Goal: Task Accomplishment & Management: Complete application form

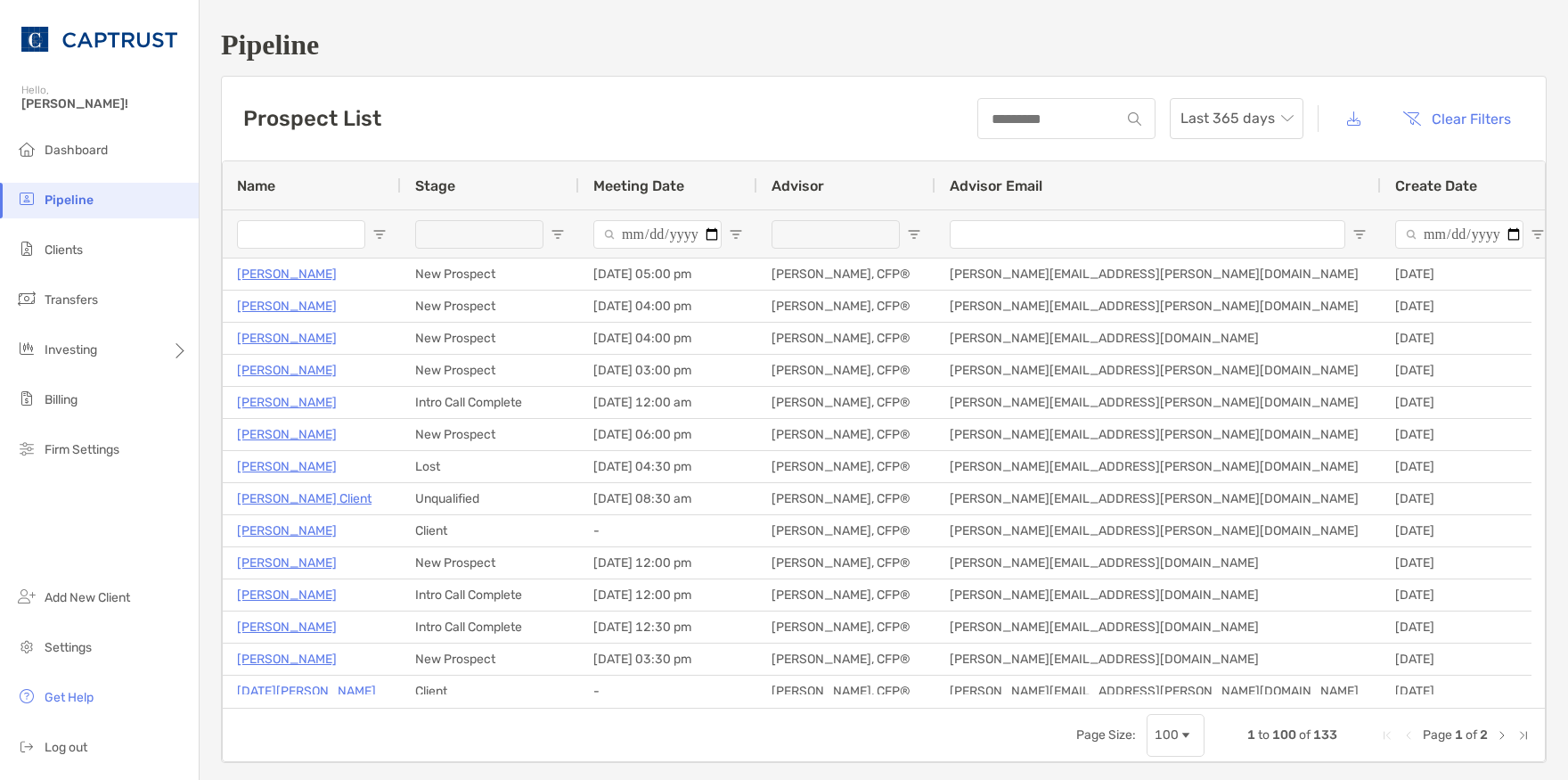
click at [1247, 57] on h1 "Pipeline" at bounding box center [884, 45] width 1326 height 33
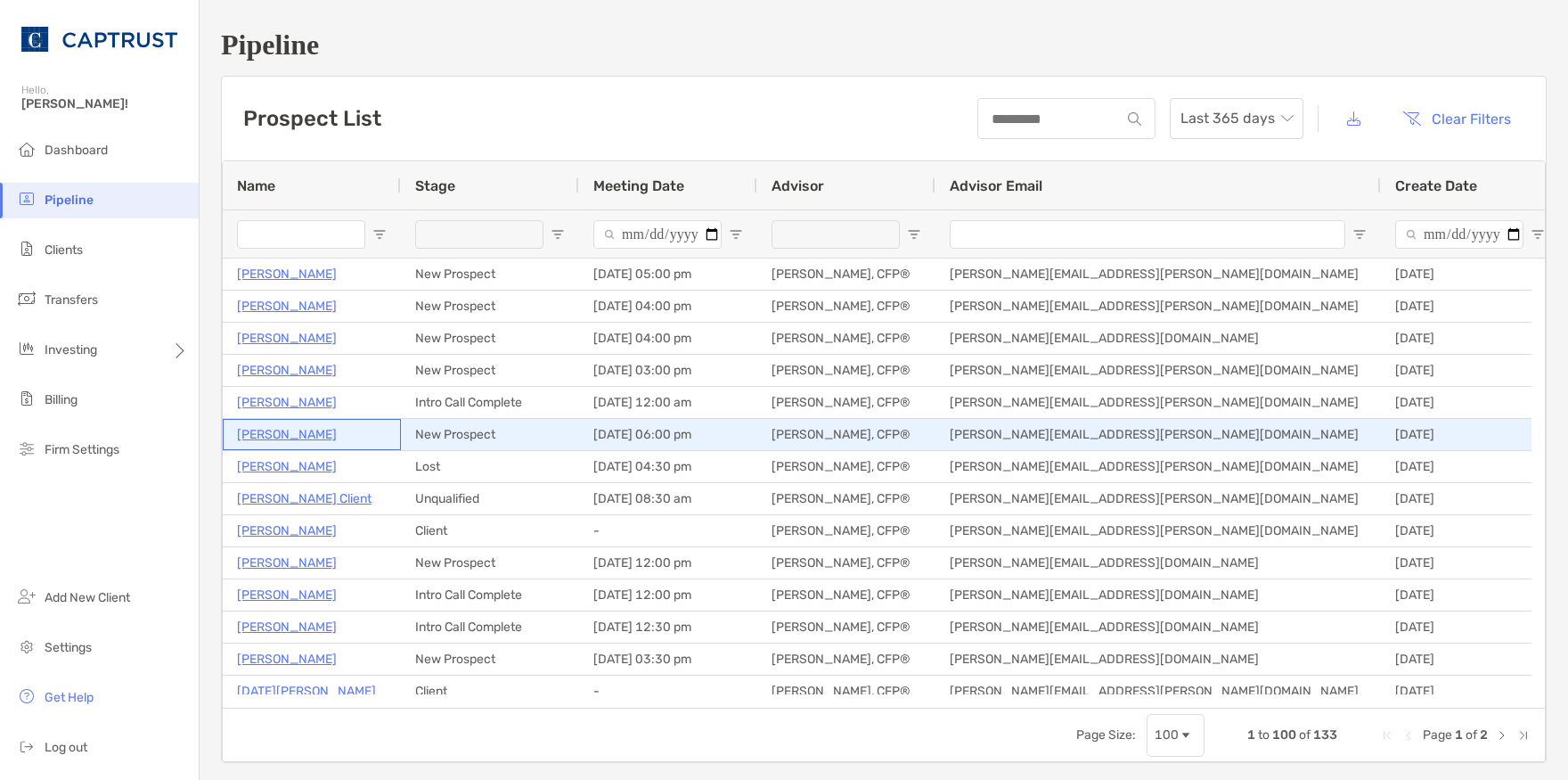
click at [282, 437] on p "[PERSON_NAME]" at bounding box center [286, 435] width 99 height 22
click at [301, 438] on p "[PERSON_NAME]" at bounding box center [286, 435] width 99 height 22
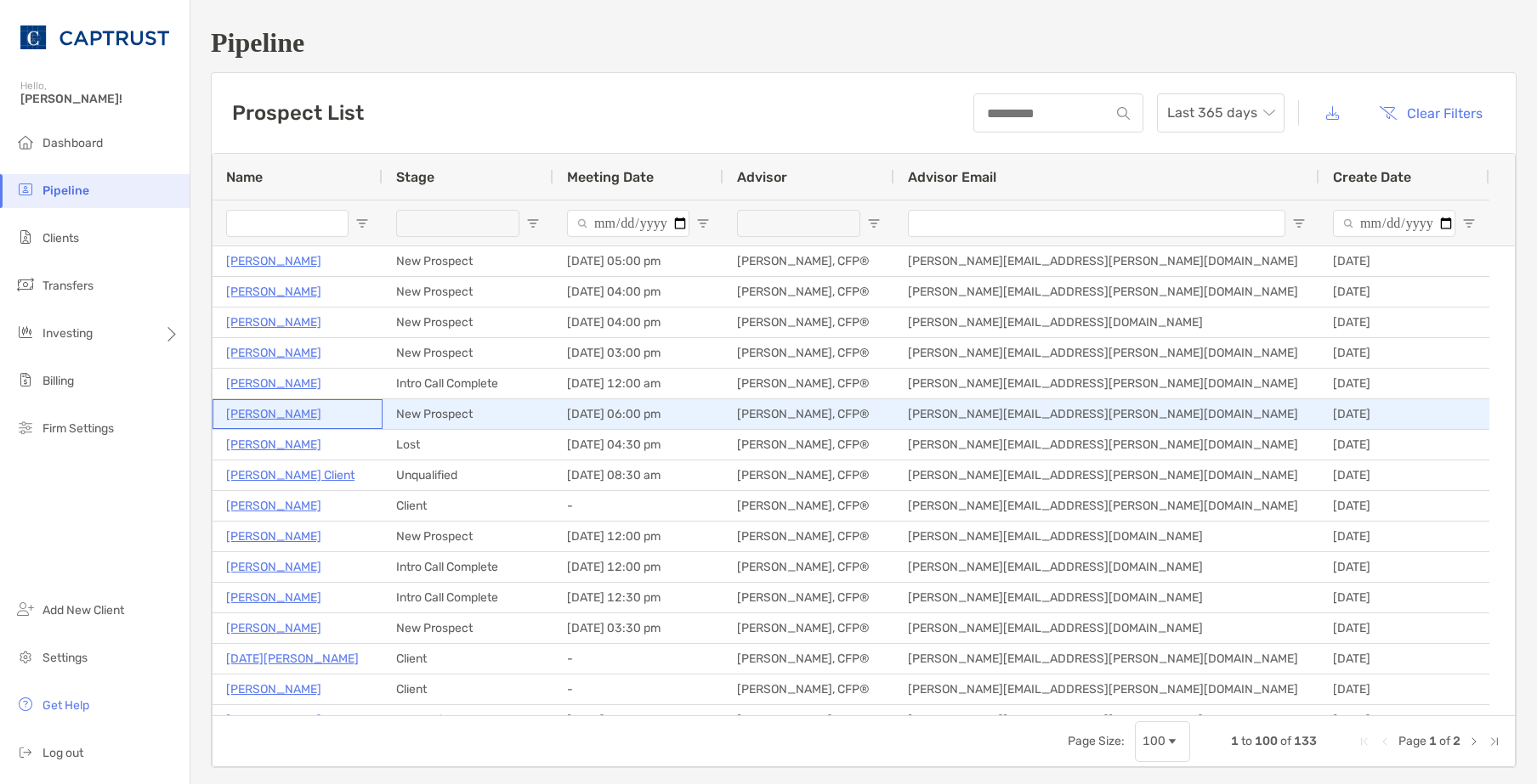
click at [304, 415] on p "[PERSON_NAME]" at bounding box center [273, 414] width 95 height 21
click at [277, 406] on p "[PERSON_NAME]" at bounding box center [273, 414] width 95 height 21
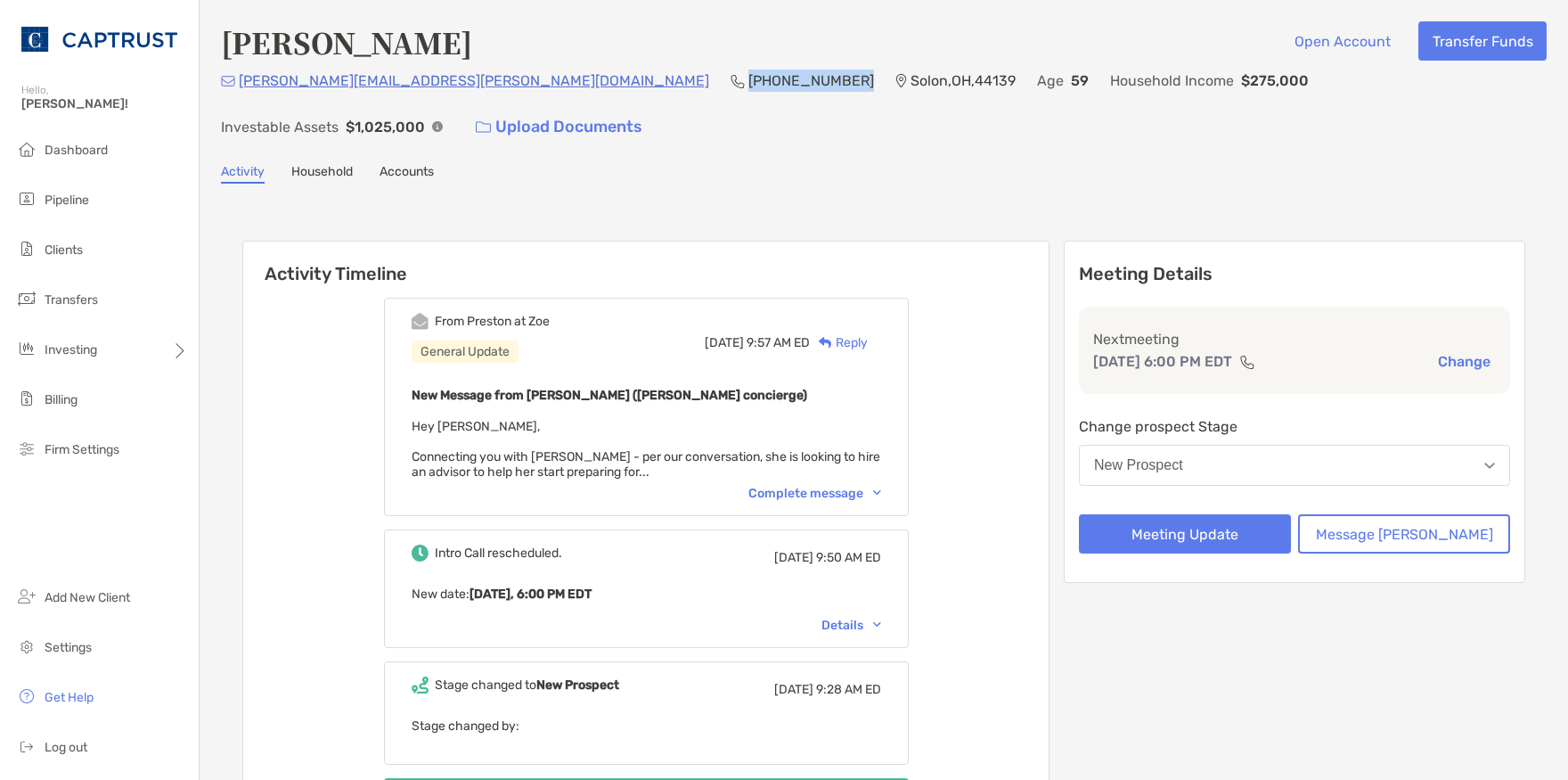
drag, startPoint x: 580, startPoint y: 93, endPoint x: 481, endPoint y: 91, distance: 99.0
click at [749, 91] on p "[PHONE_NUMBER]" at bounding box center [811, 80] width 125 height 22
copy p "[PHONE_NUMBER]"
click at [850, 485] on div "Complete message" at bounding box center [815, 493] width 133 height 15
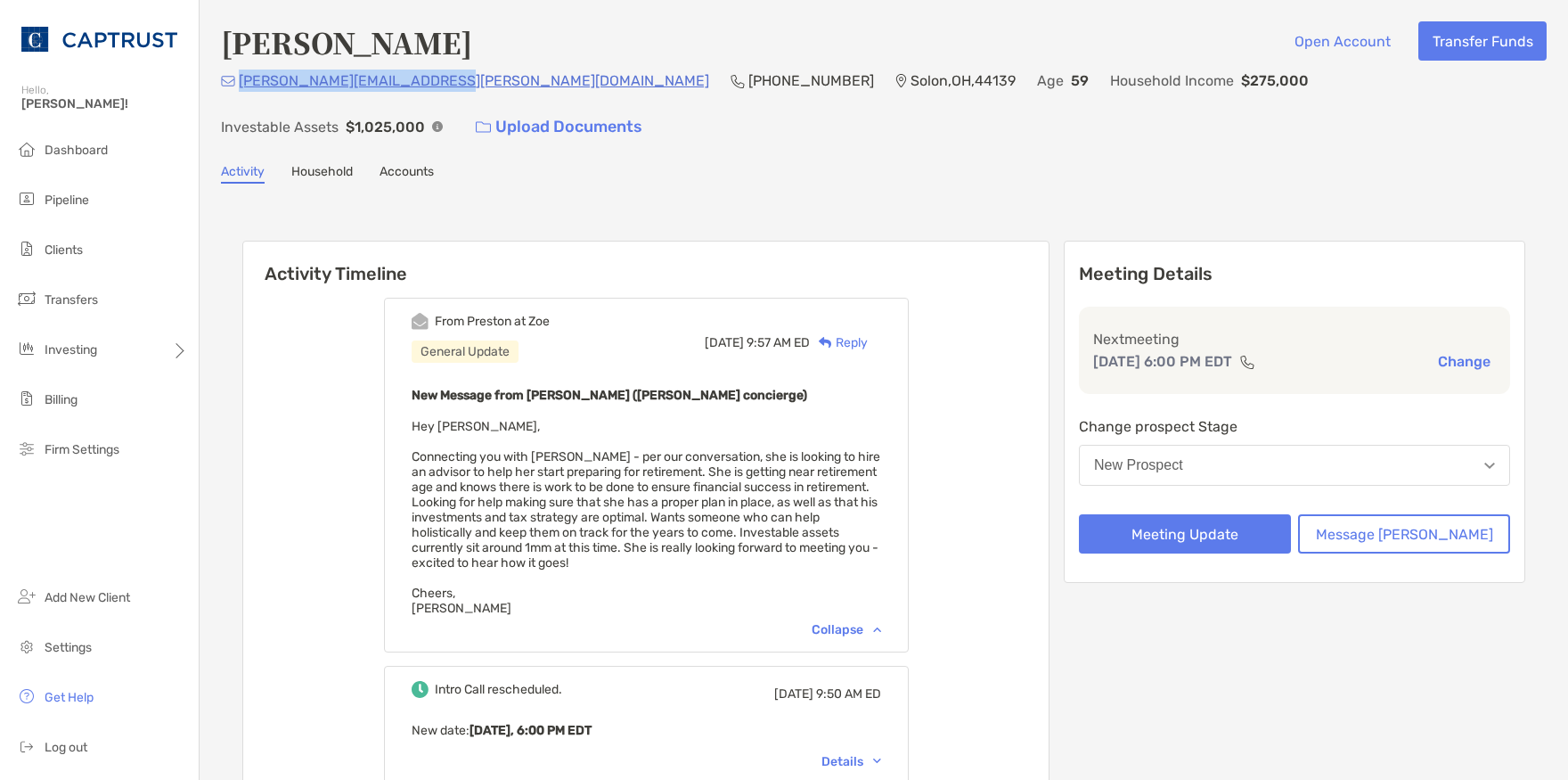
drag, startPoint x: 447, startPoint y: 85, endPoint x: 244, endPoint y: 98, distance: 203.4
click at [244, 98] on div "mary.f.macdougall@gmail.com (216) 978-2484 Solon , OH , 44139 Age 59 Household …" at bounding box center [884, 107] width 1326 height 76
copy p "[PERSON_NAME][EMAIL_ADDRESS][PERSON_NAME][DOMAIN_NAME]"
click at [860, 223] on div "Activity Timeline From Preston at Zoe General Update Mon, Aug 18 9:57 AM ED Rep…" at bounding box center [883, 643] width 1283 height 840
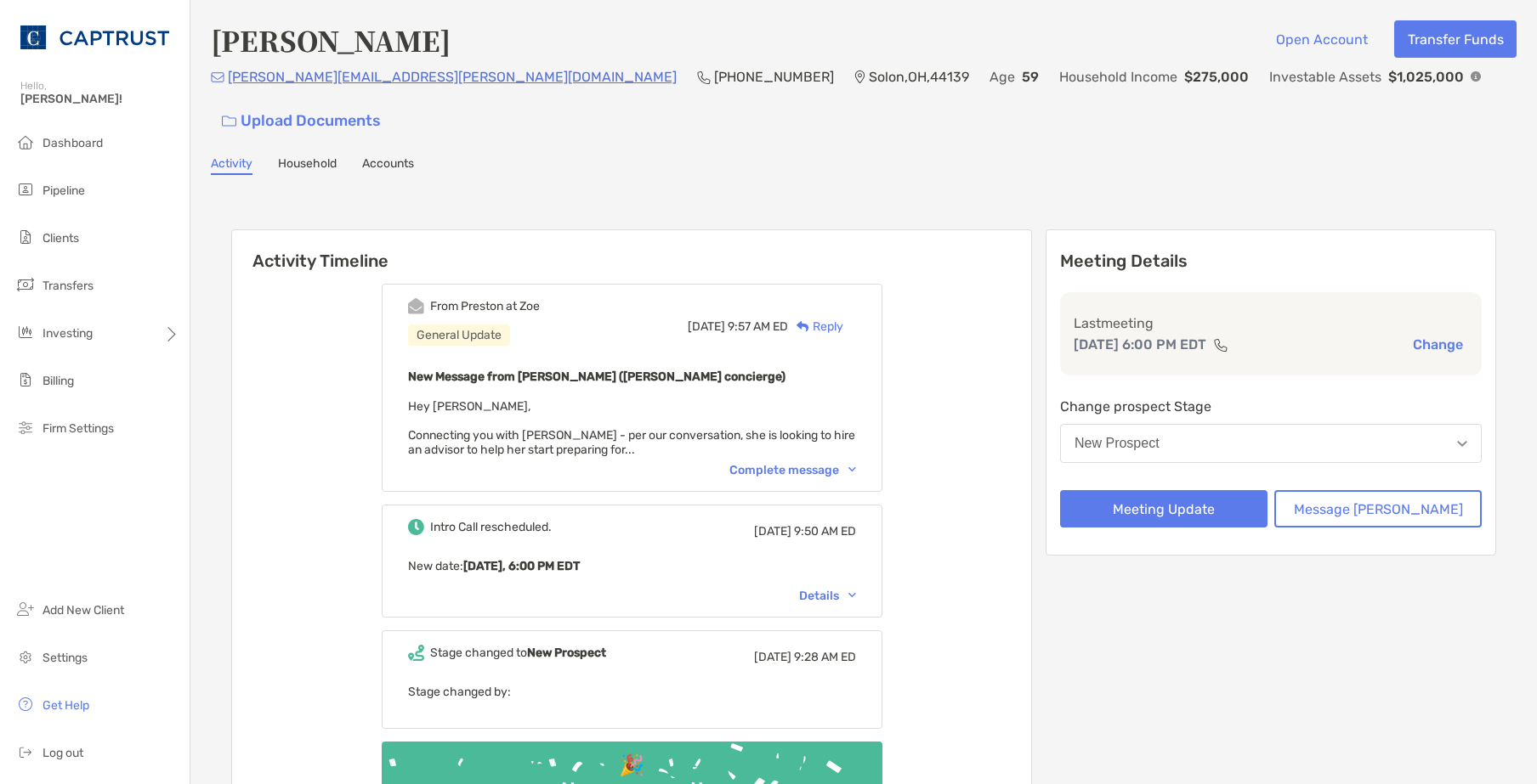
click at [1300, 424] on button "New Prospect" at bounding box center [1271, 443] width 422 height 40
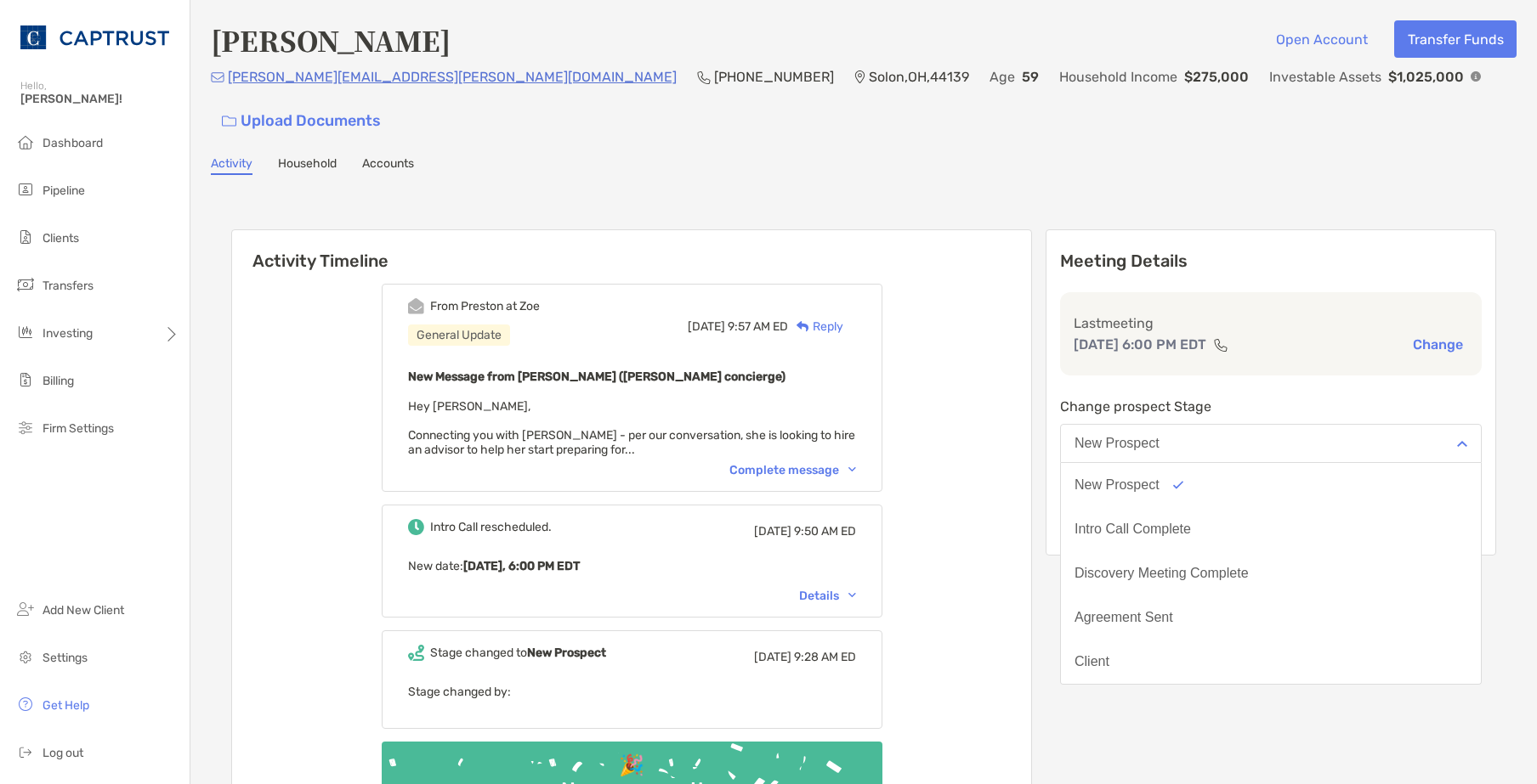
click at [1191, 521] on div "Intro Call Complete" at bounding box center [1132, 529] width 117 height 15
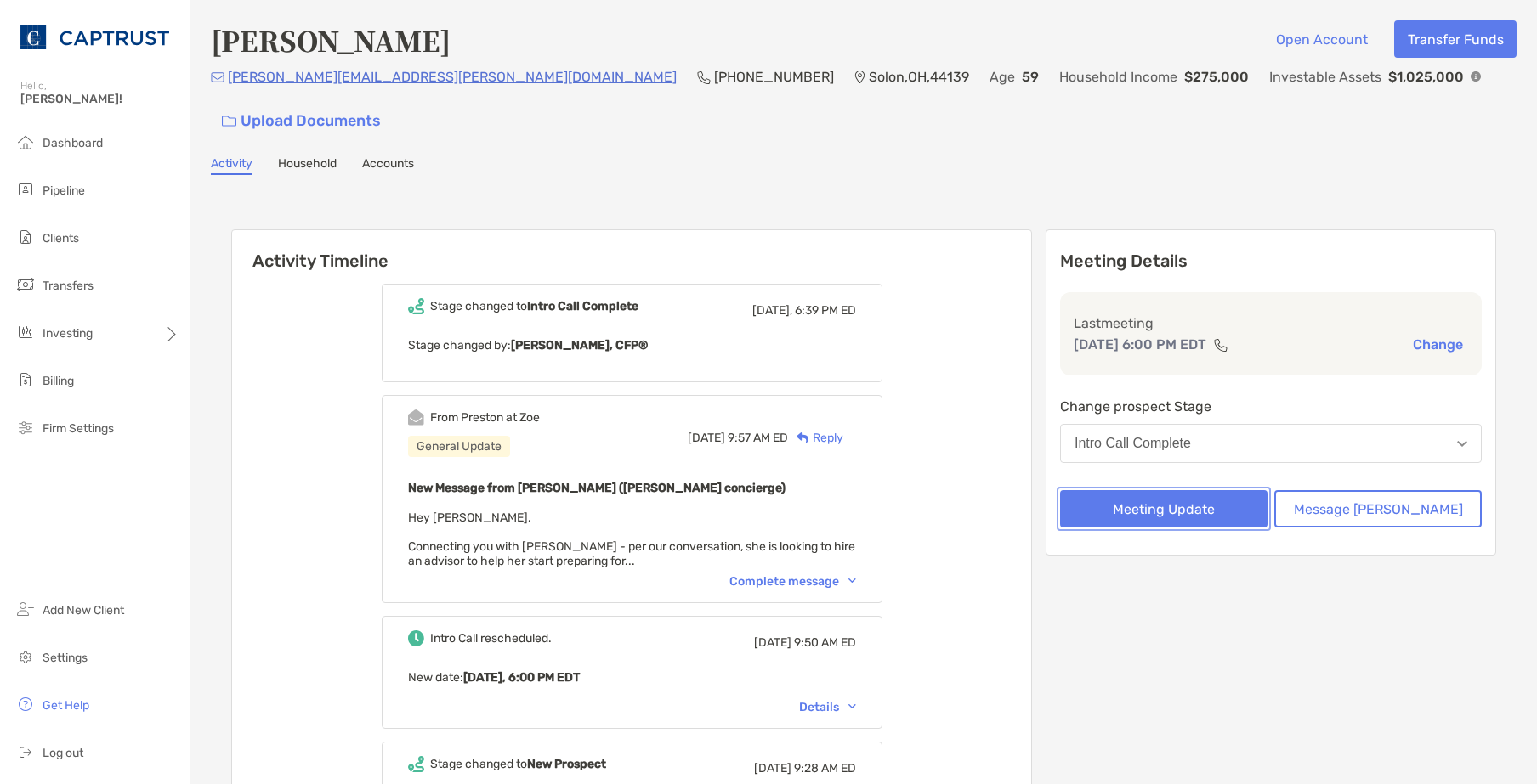
click at [1223, 490] on button "Meeting Update" at bounding box center [1164, 508] width 207 height 38
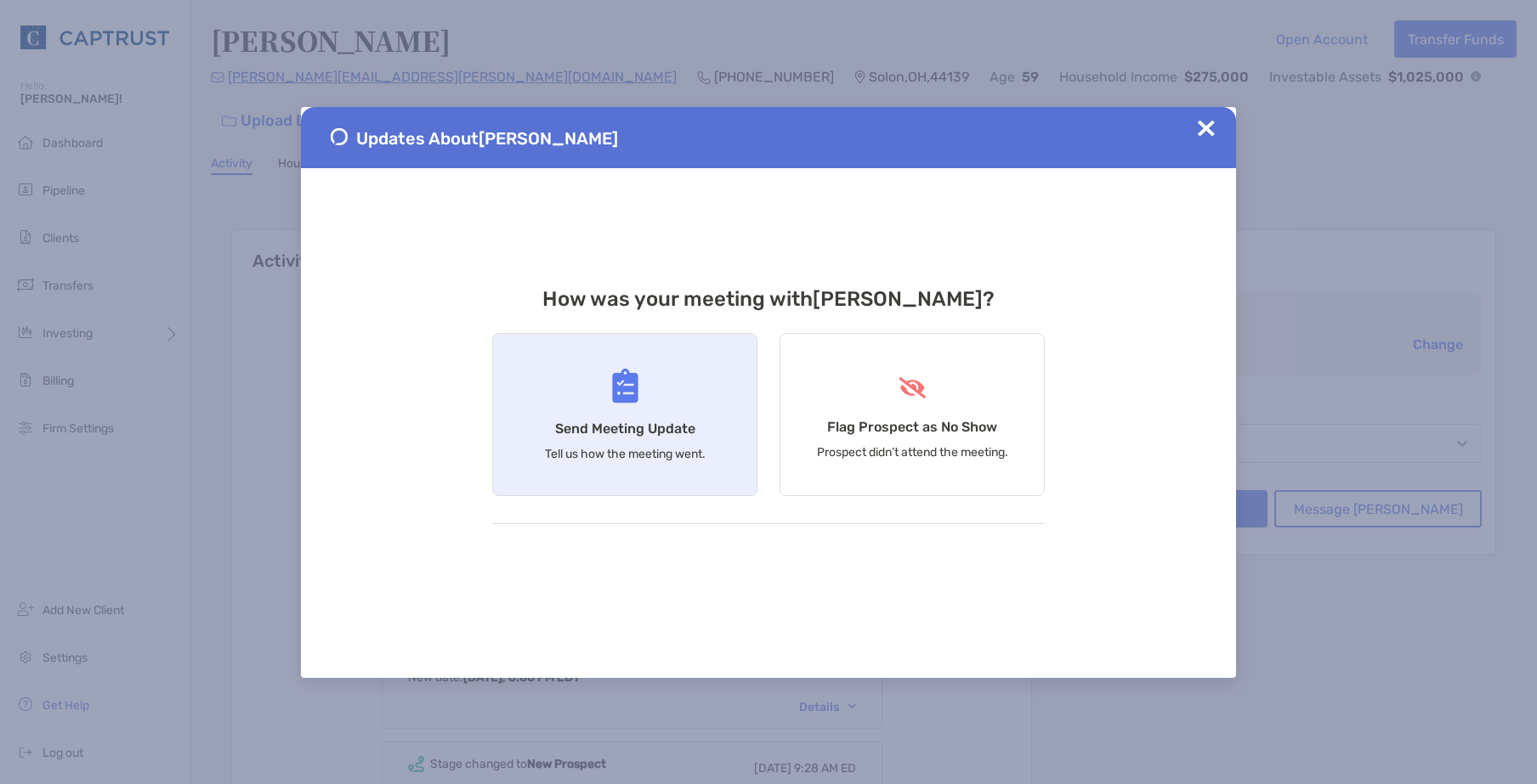
click at [618, 449] on p "Tell us how the meeting went." at bounding box center [624, 454] width 161 height 14
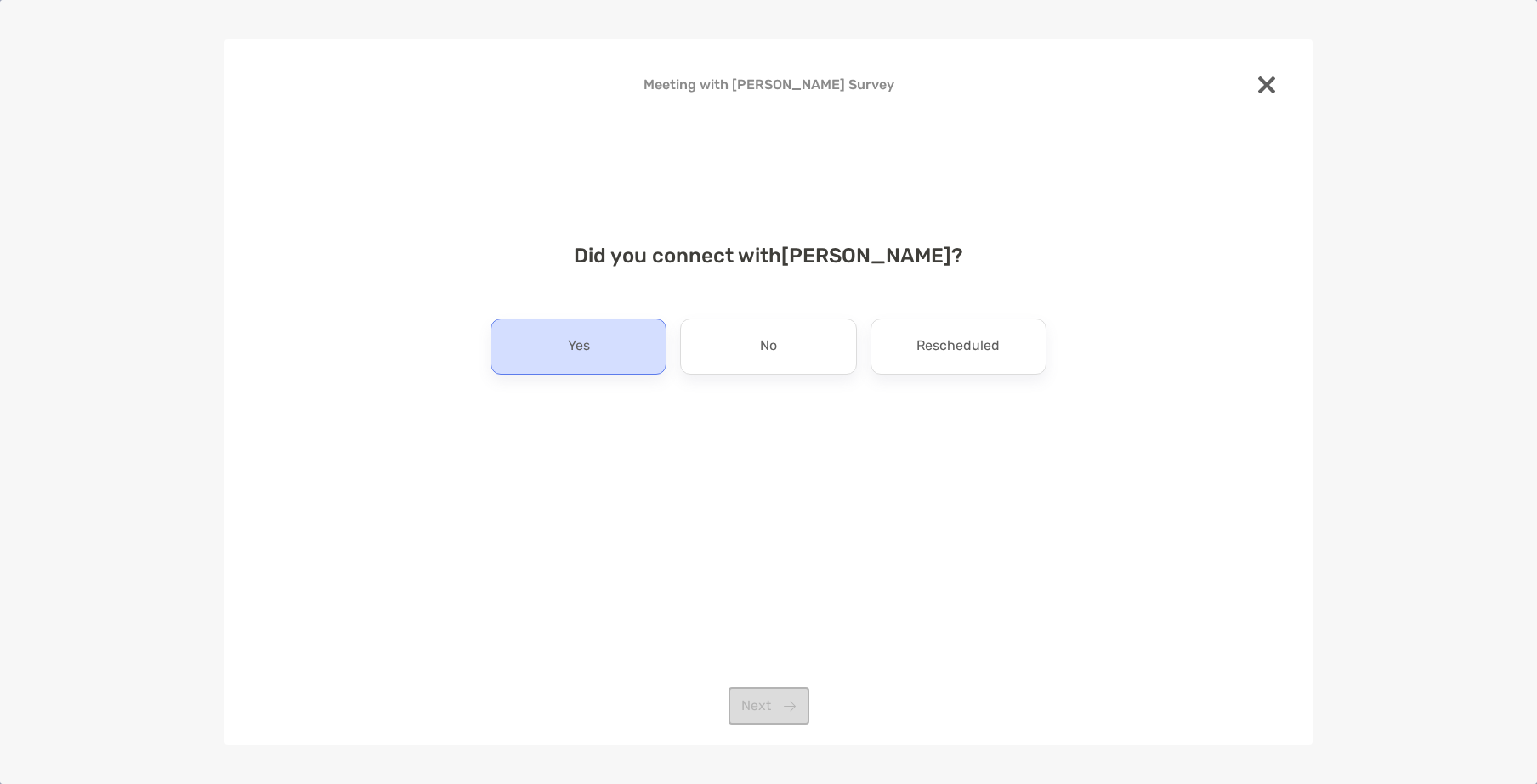
click at [587, 354] on p "Yes" at bounding box center [578, 346] width 22 height 27
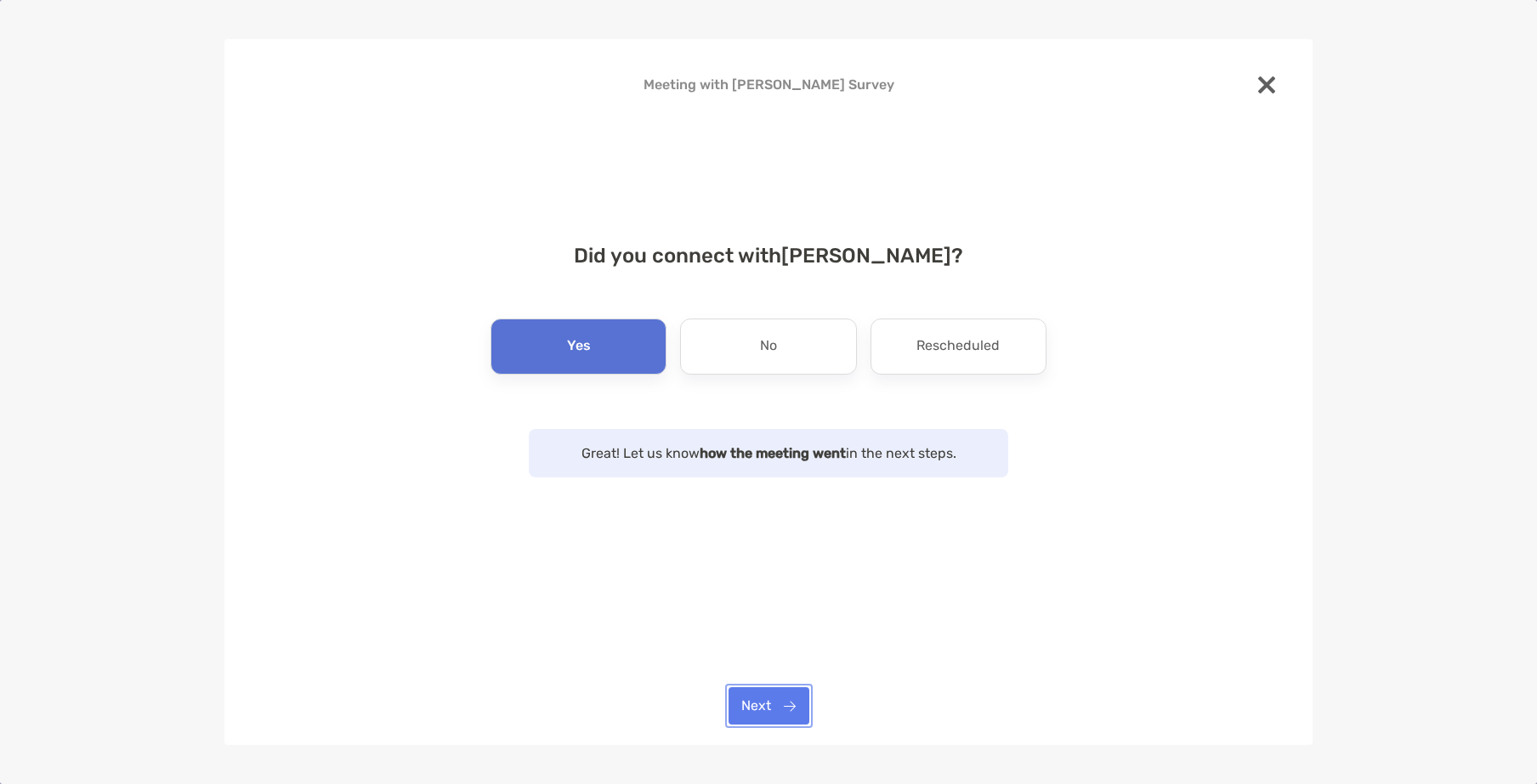
click at [775, 709] on button "Next" at bounding box center [768, 706] width 81 height 38
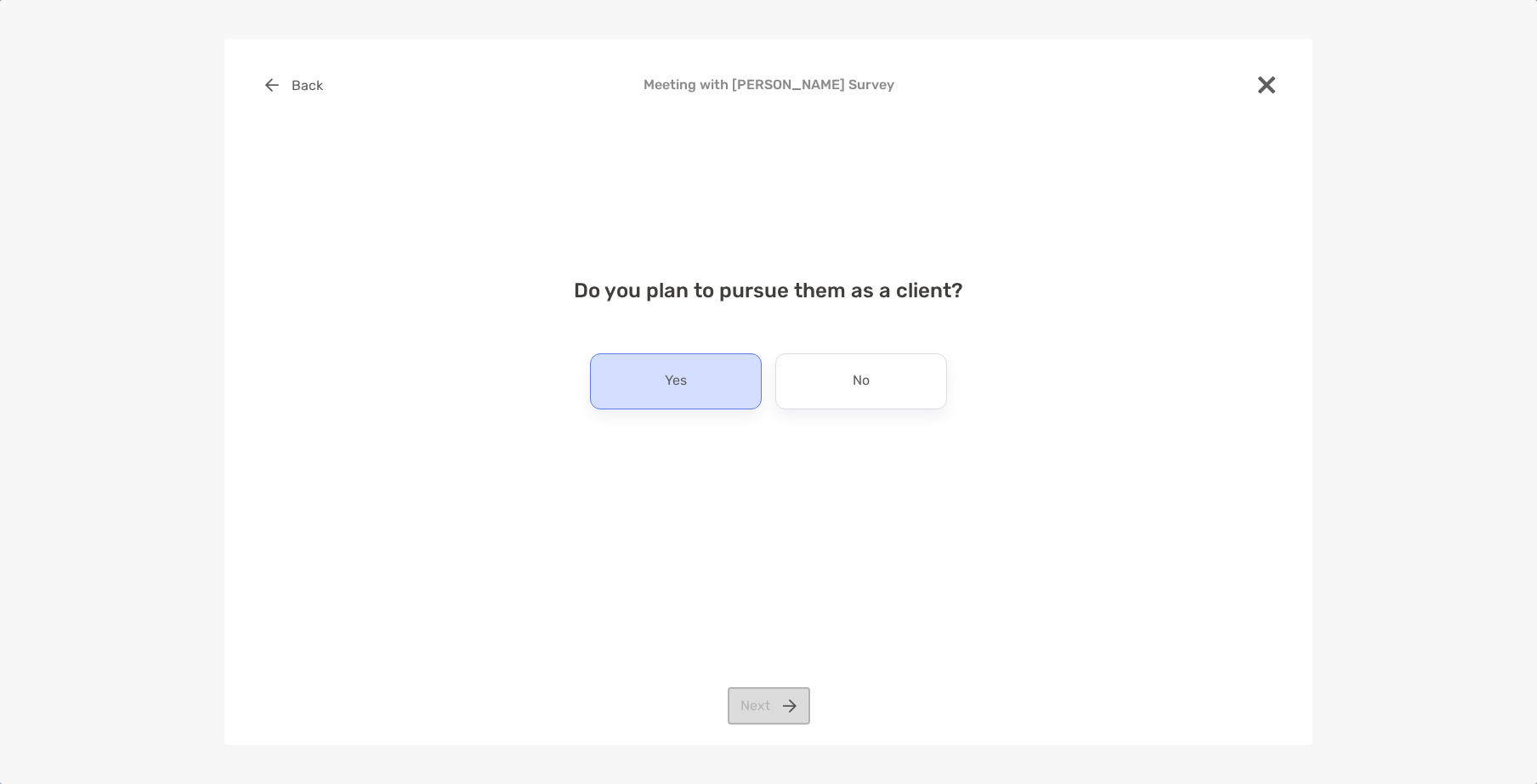
click at [678, 402] on div "Yes" at bounding box center [675, 382] width 171 height 56
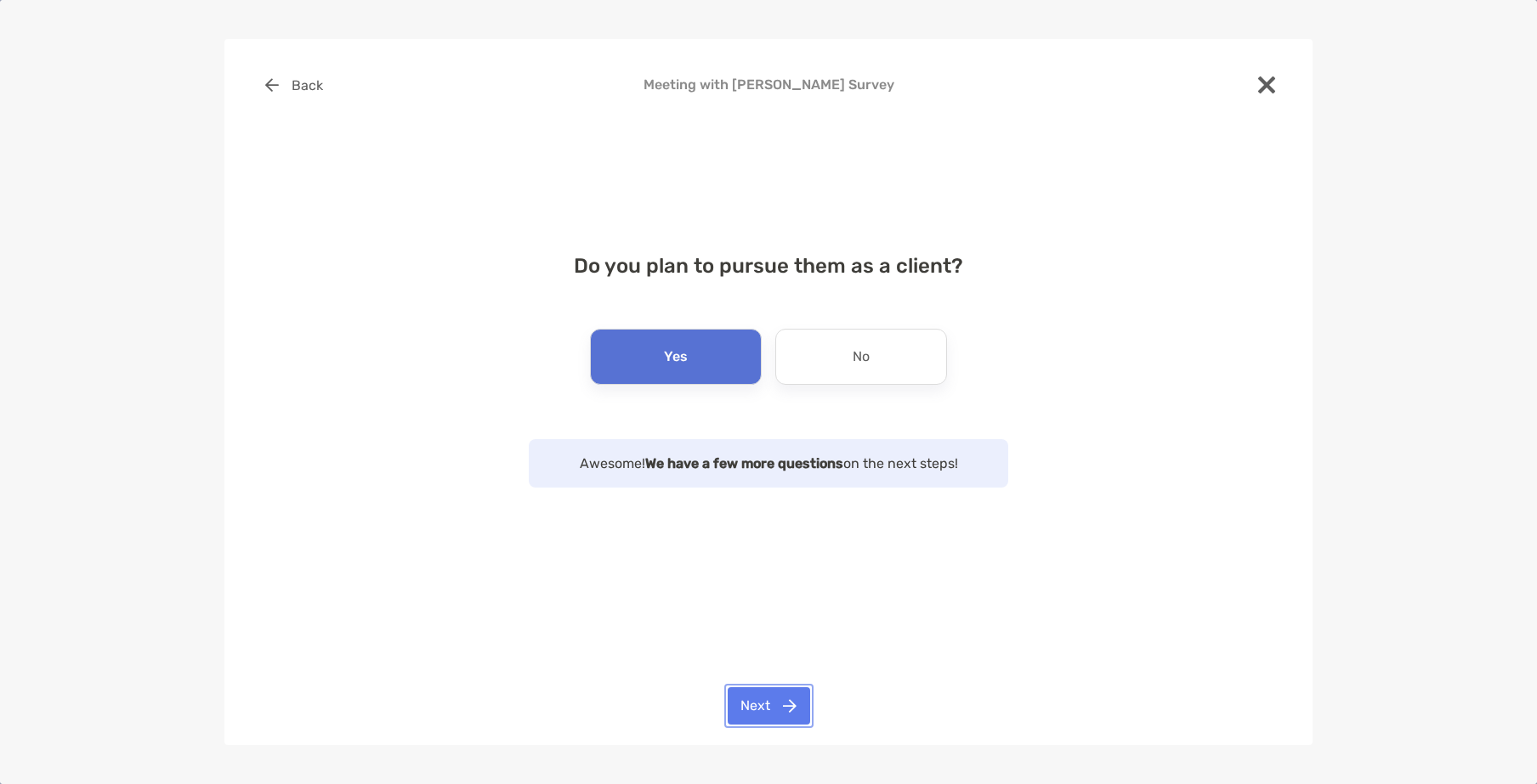
click at [779, 714] on button "Next" at bounding box center [768, 706] width 83 height 38
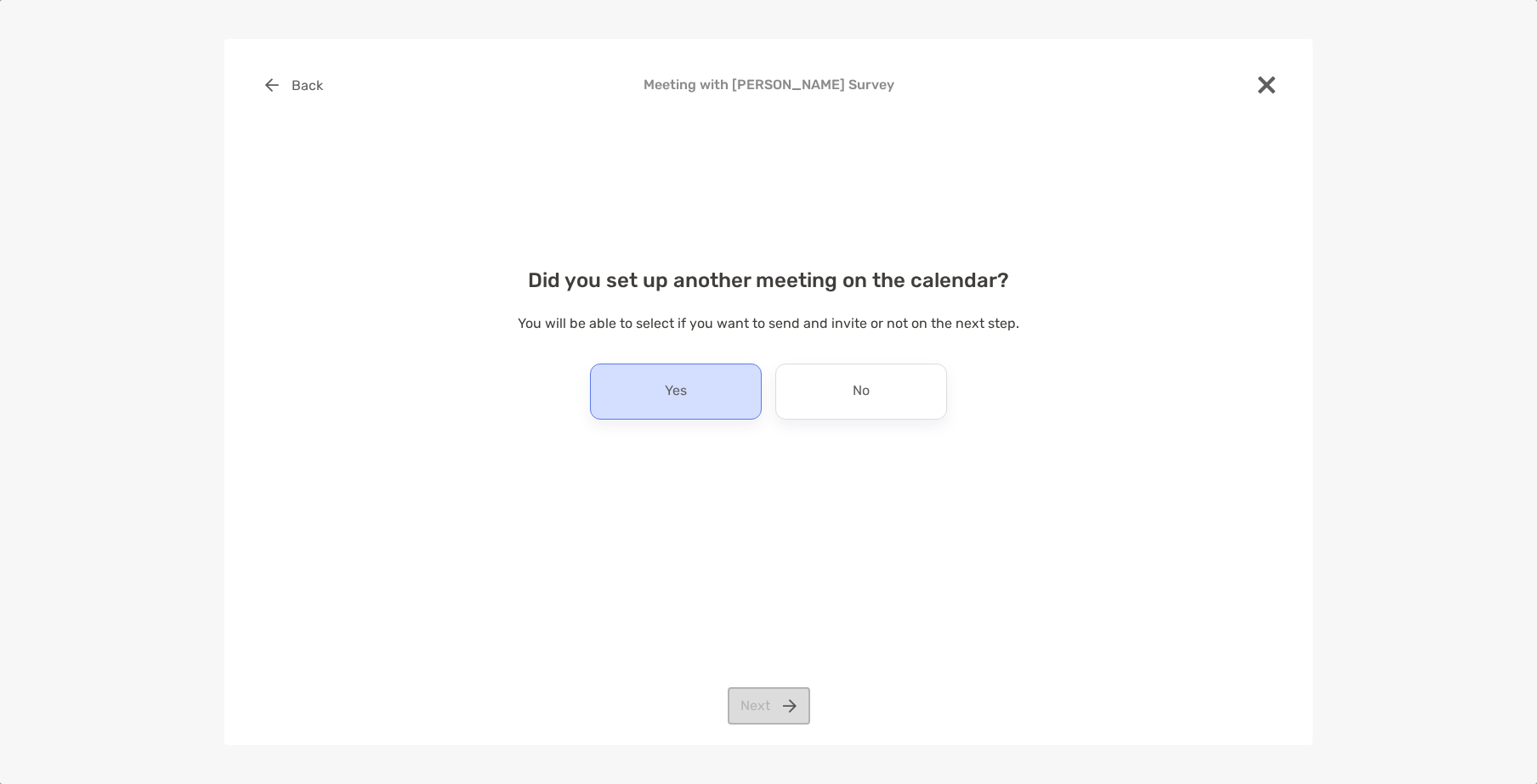
click at [681, 410] on div "Yes" at bounding box center [675, 392] width 171 height 56
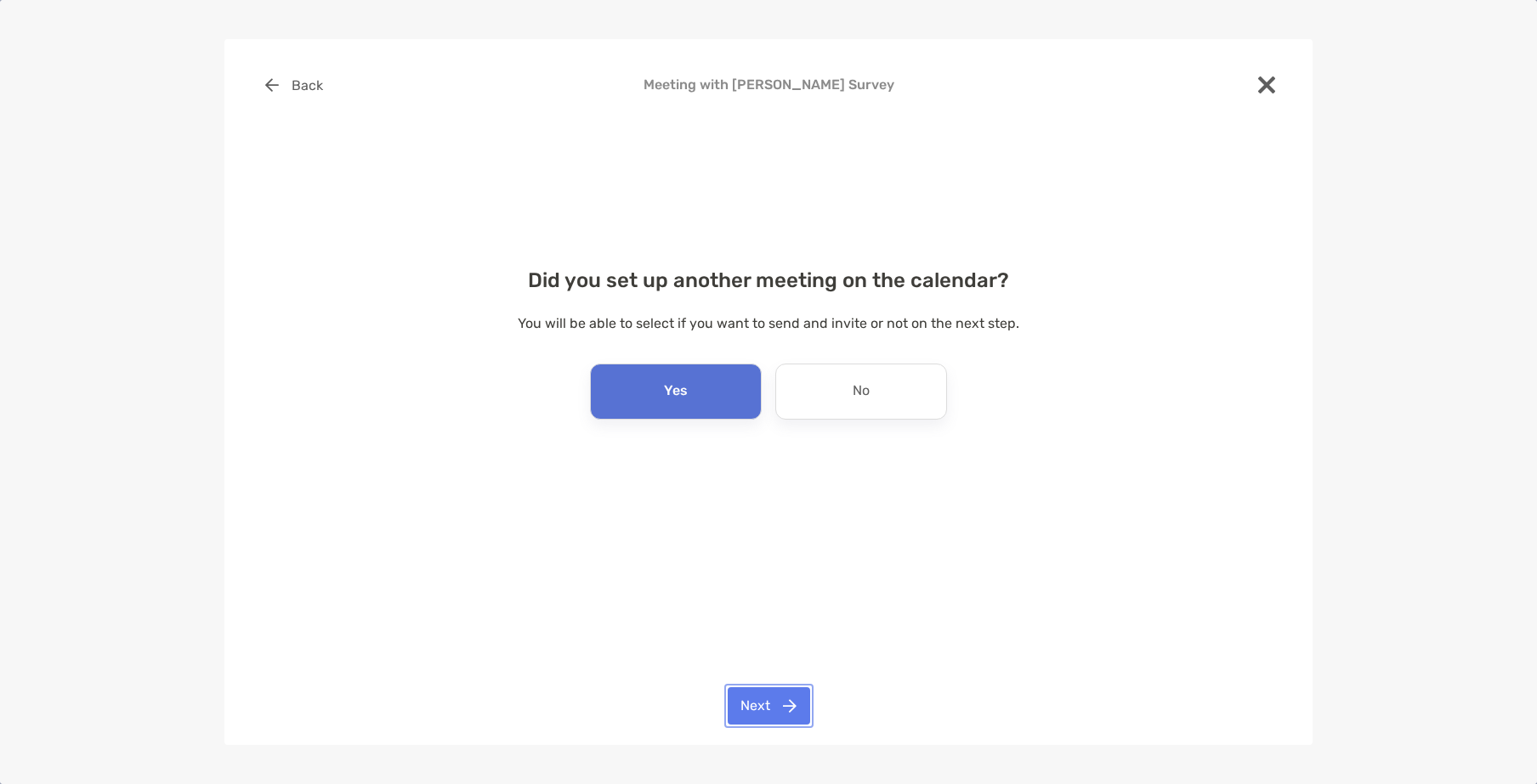
click at [768, 707] on button "Next" at bounding box center [768, 706] width 83 height 38
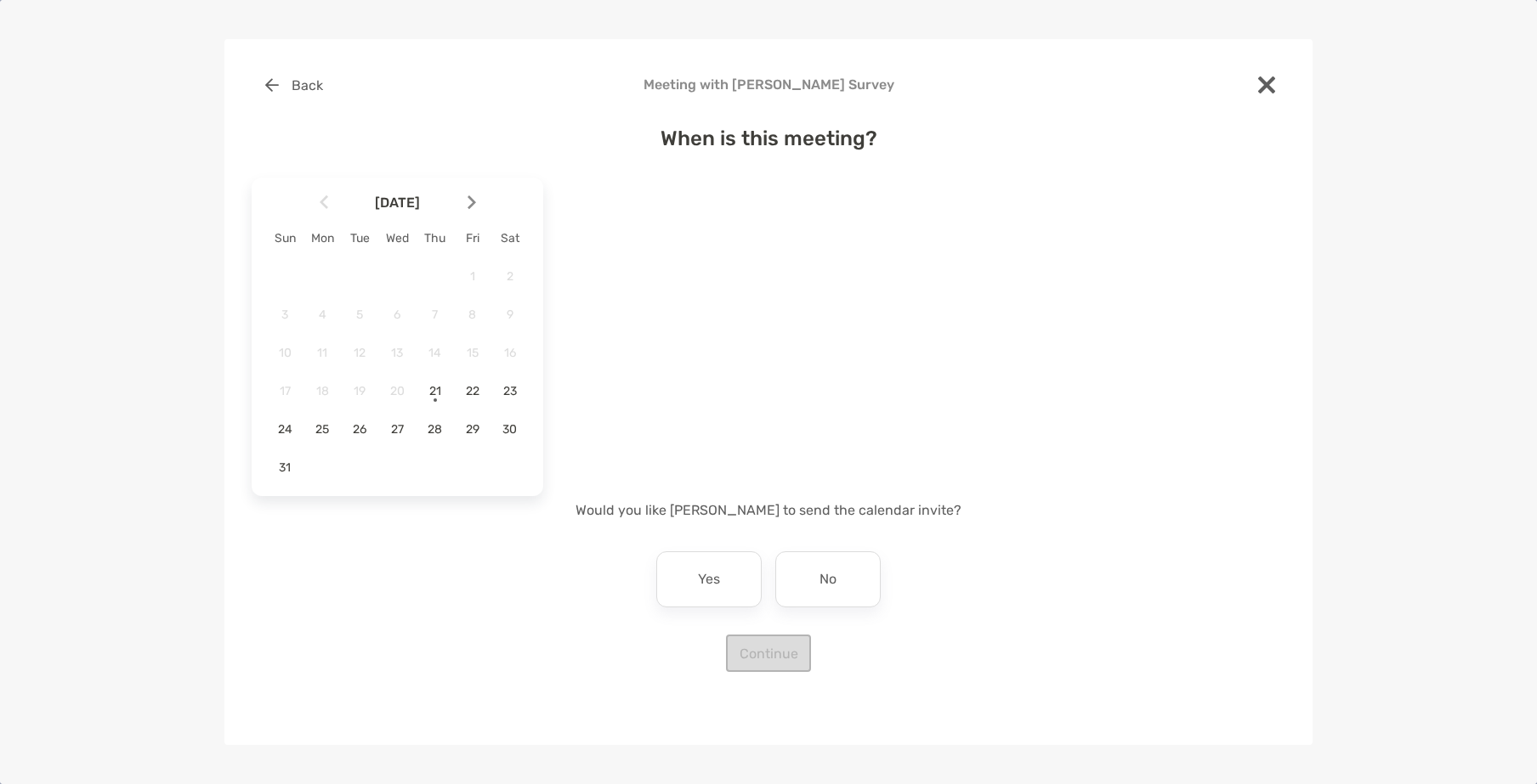
click at [469, 205] on img at bounding box center [472, 203] width 9 height 14
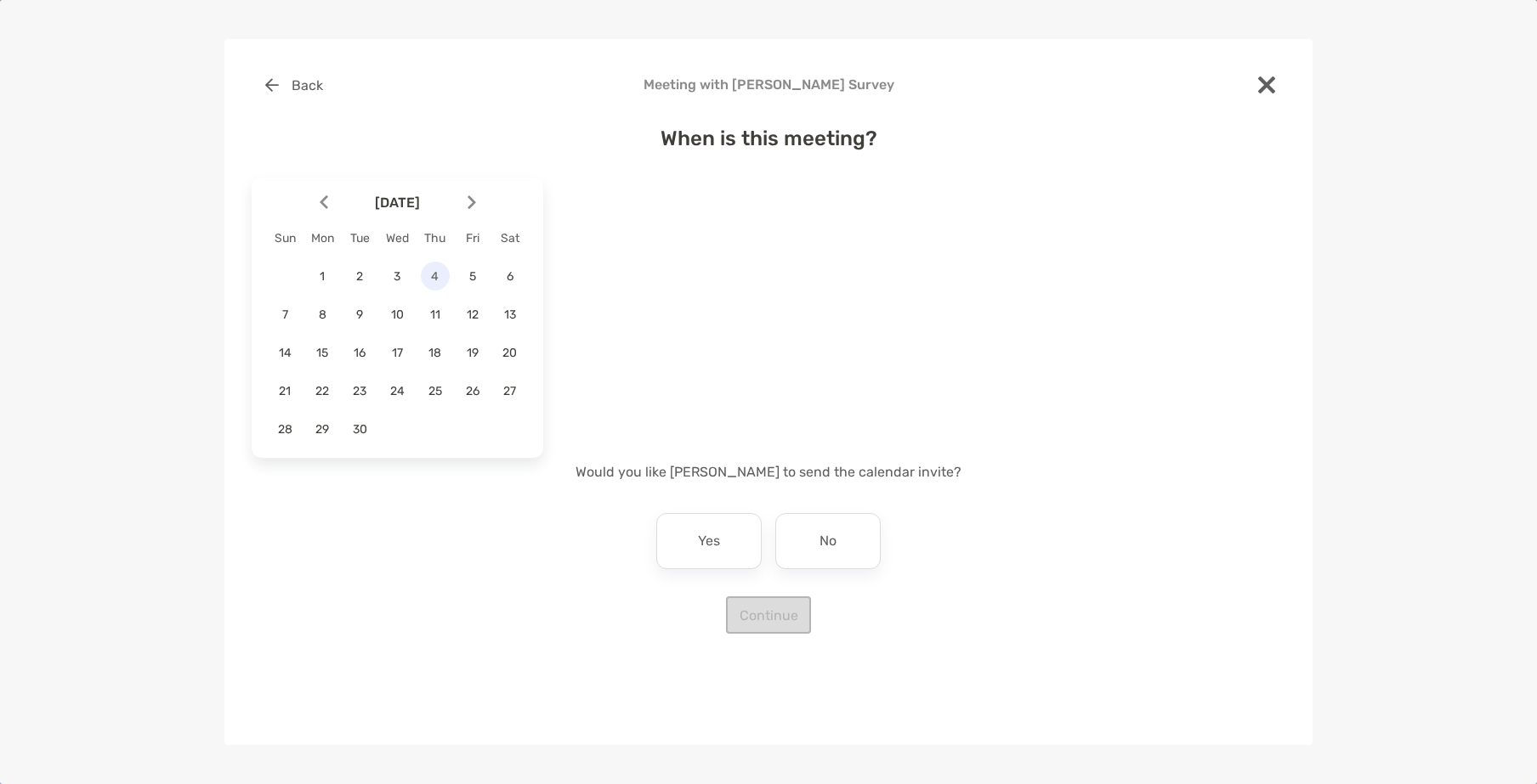
click at [440, 284] on span "4" at bounding box center [435, 277] width 29 height 14
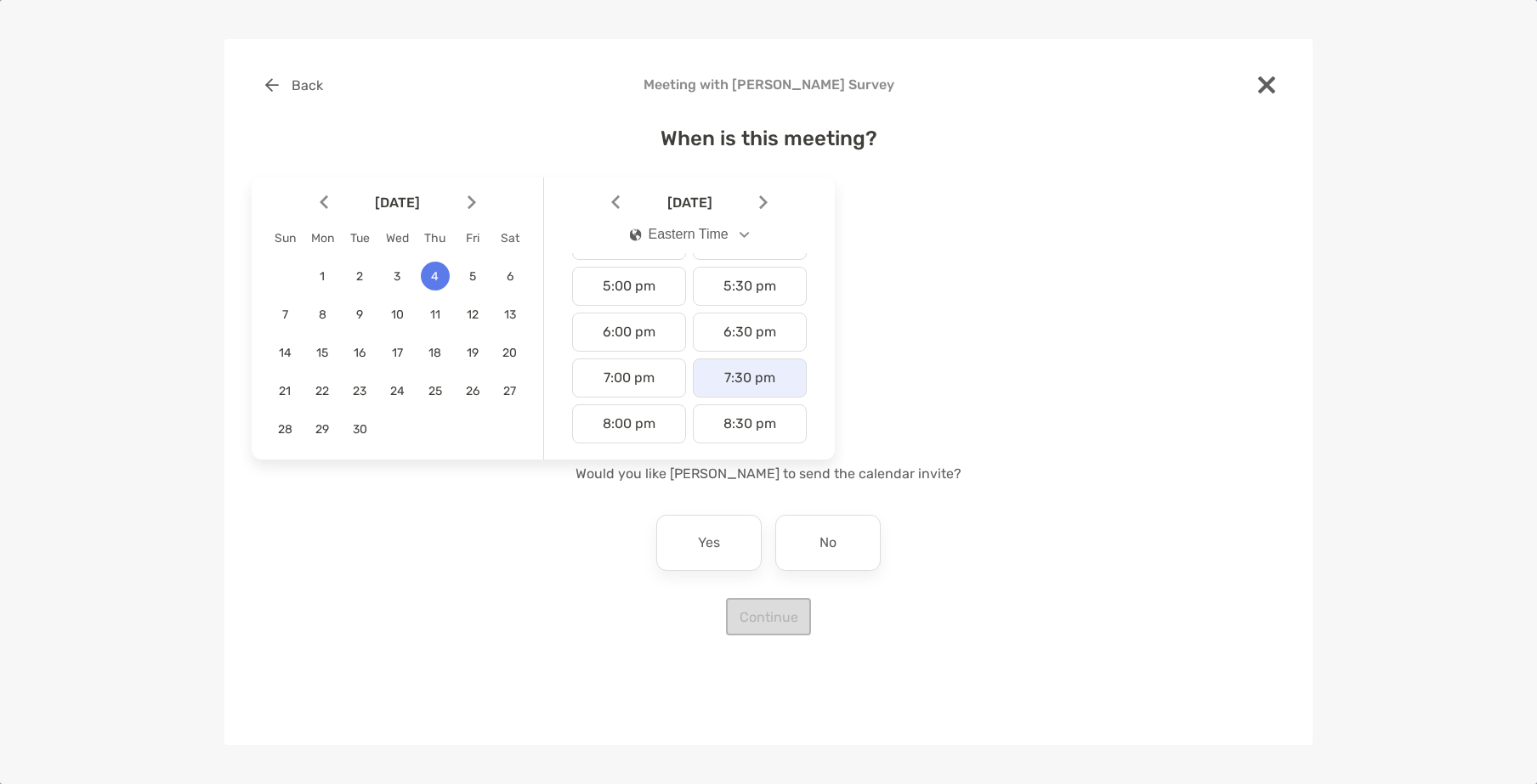
scroll to position [765, 0]
click at [715, 298] on div "5:30 pm" at bounding box center [750, 288] width 114 height 40
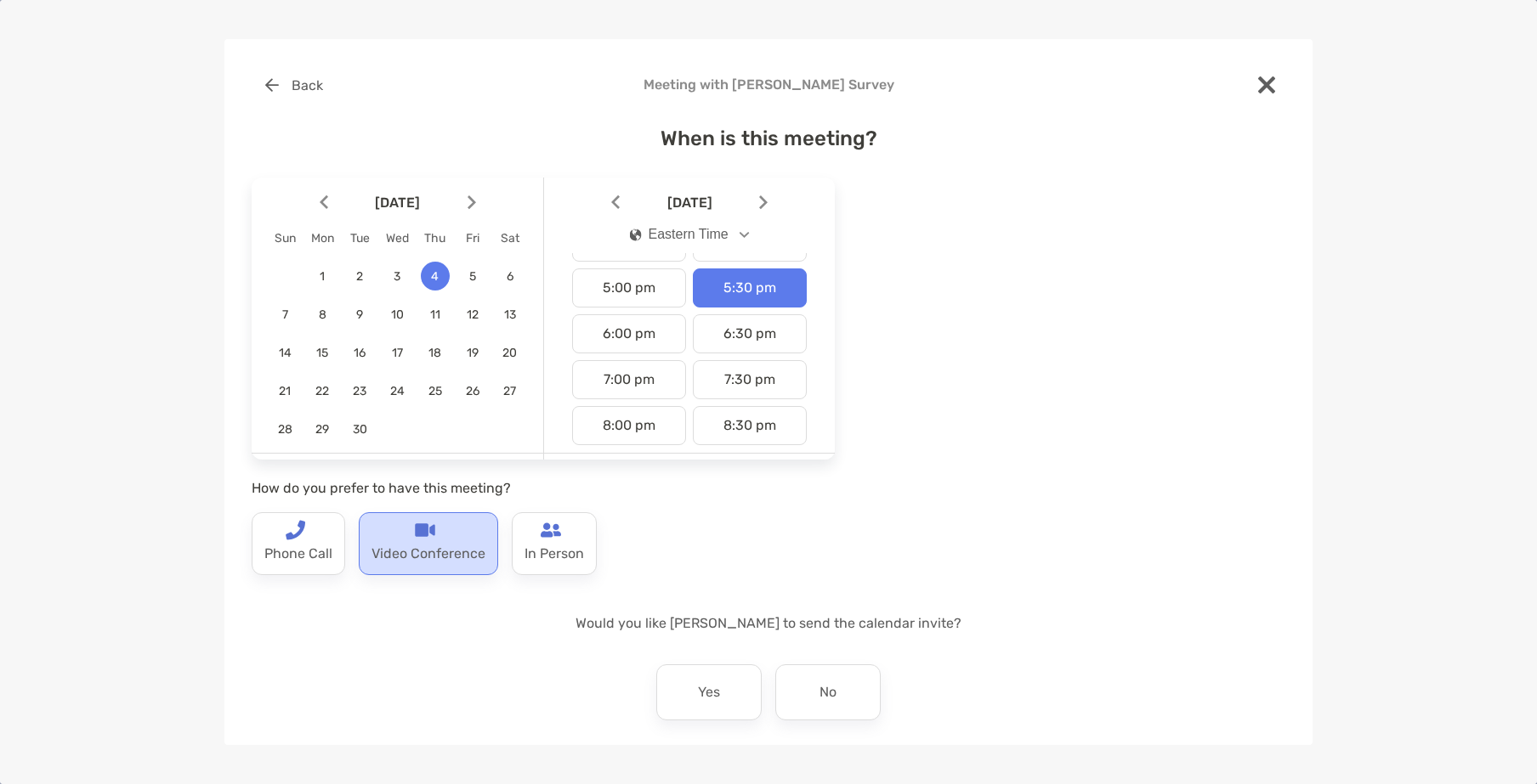
click at [422, 546] on p "Video Conference" at bounding box center [429, 553] width 114 height 27
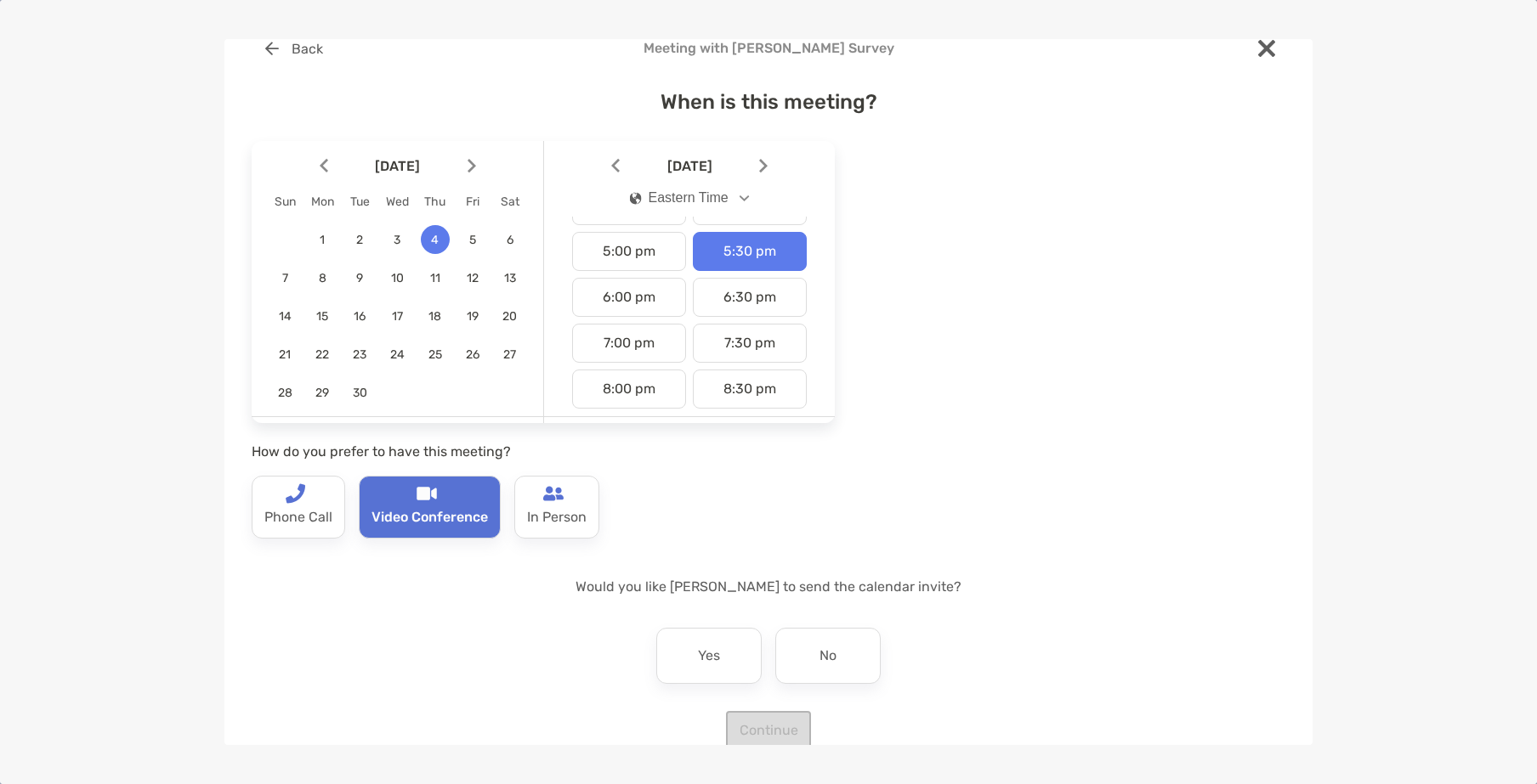
scroll to position [67, 0]
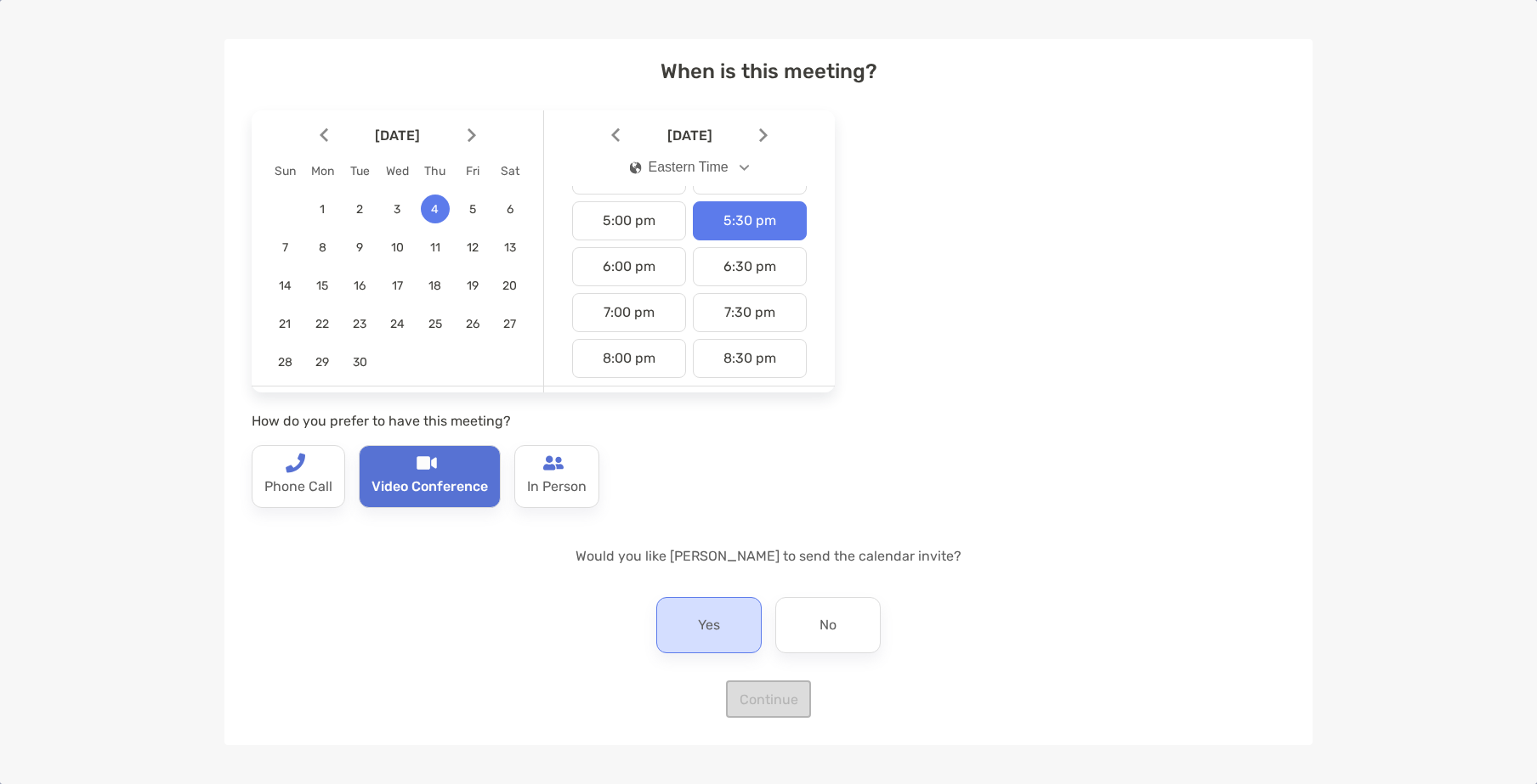
click at [708, 639] on p "Yes" at bounding box center [708, 625] width 22 height 27
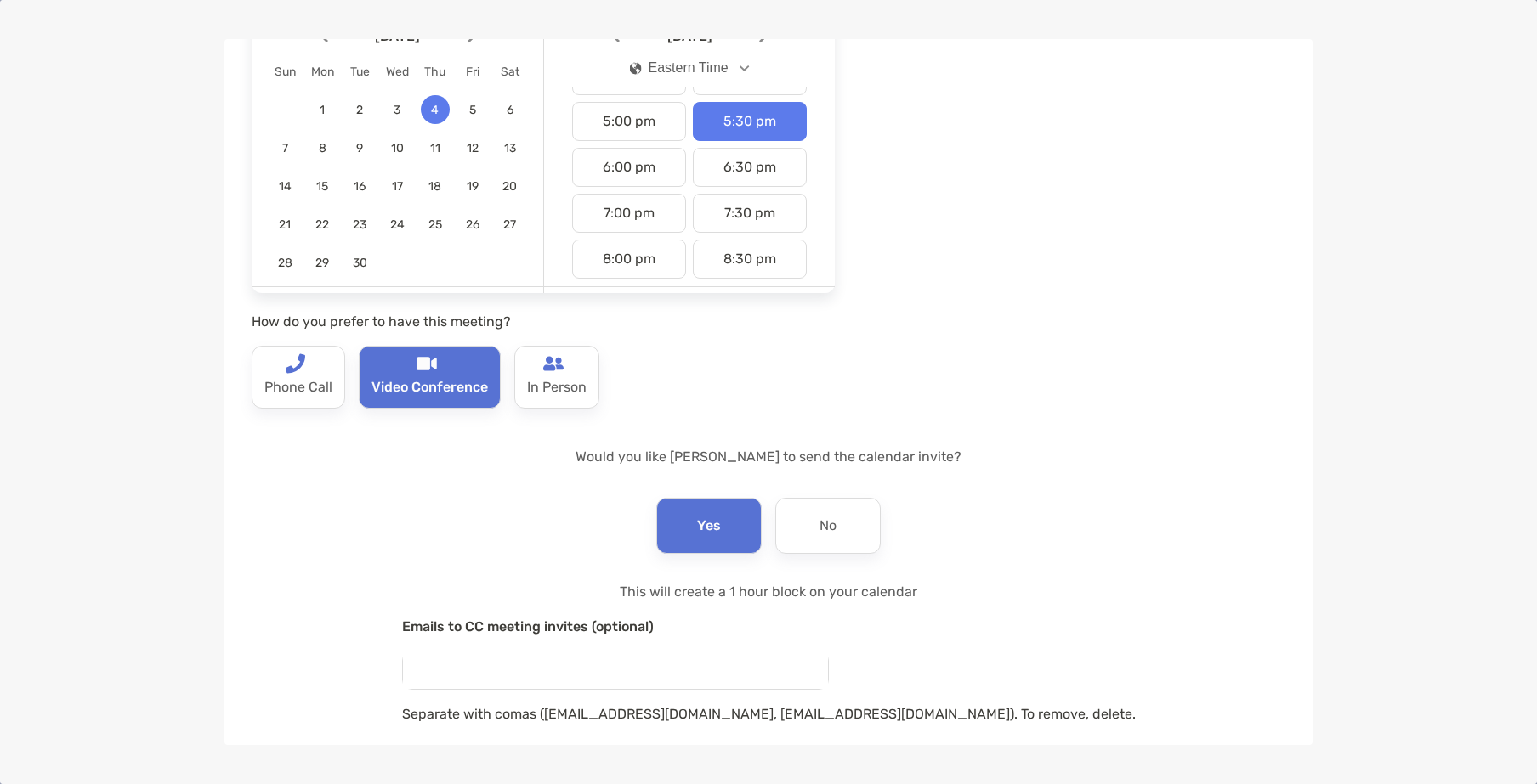
scroll to position [251, 0]
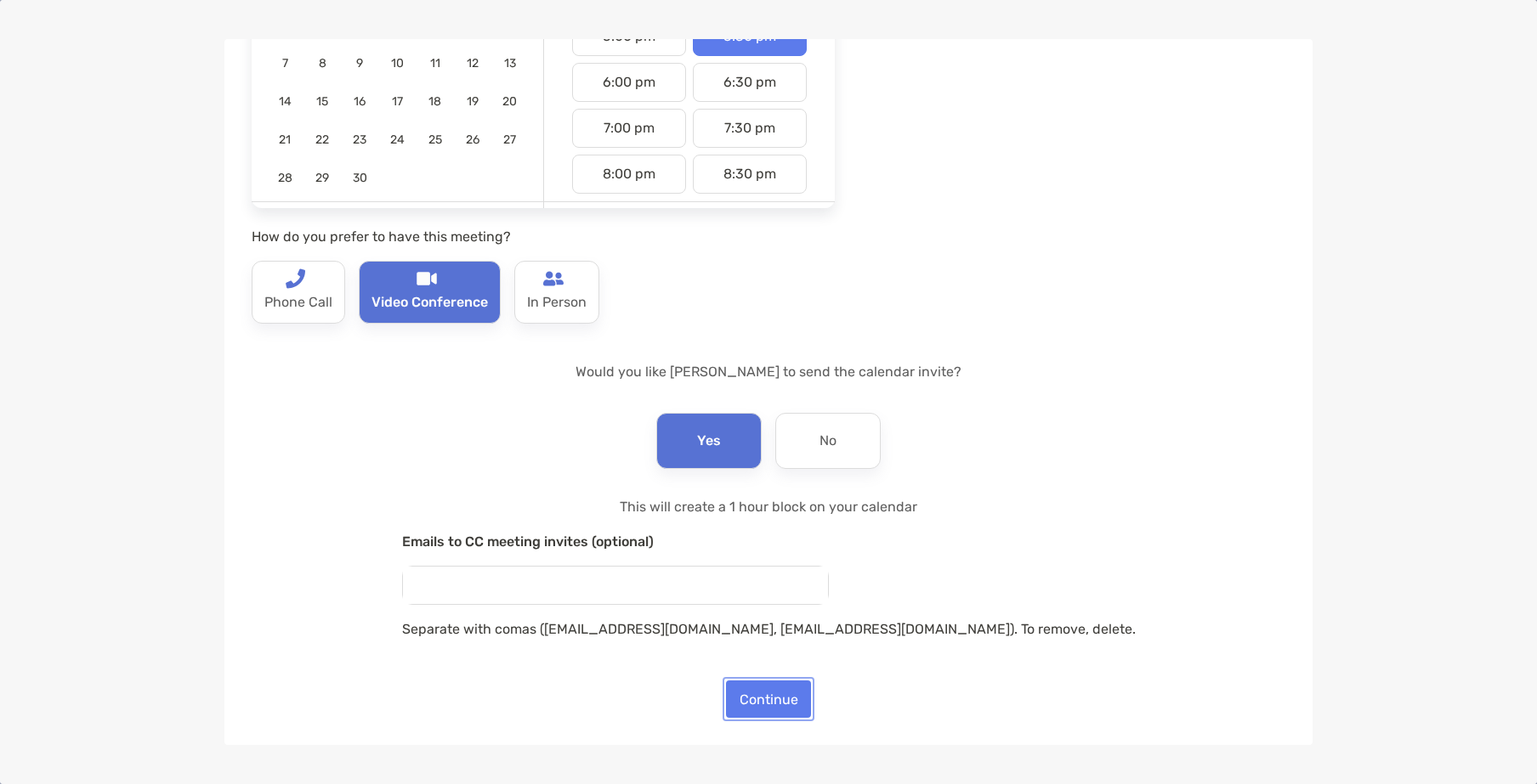
click at [776, 692] on button "Continue" at bounding box center [768, 699] width 85 height 38
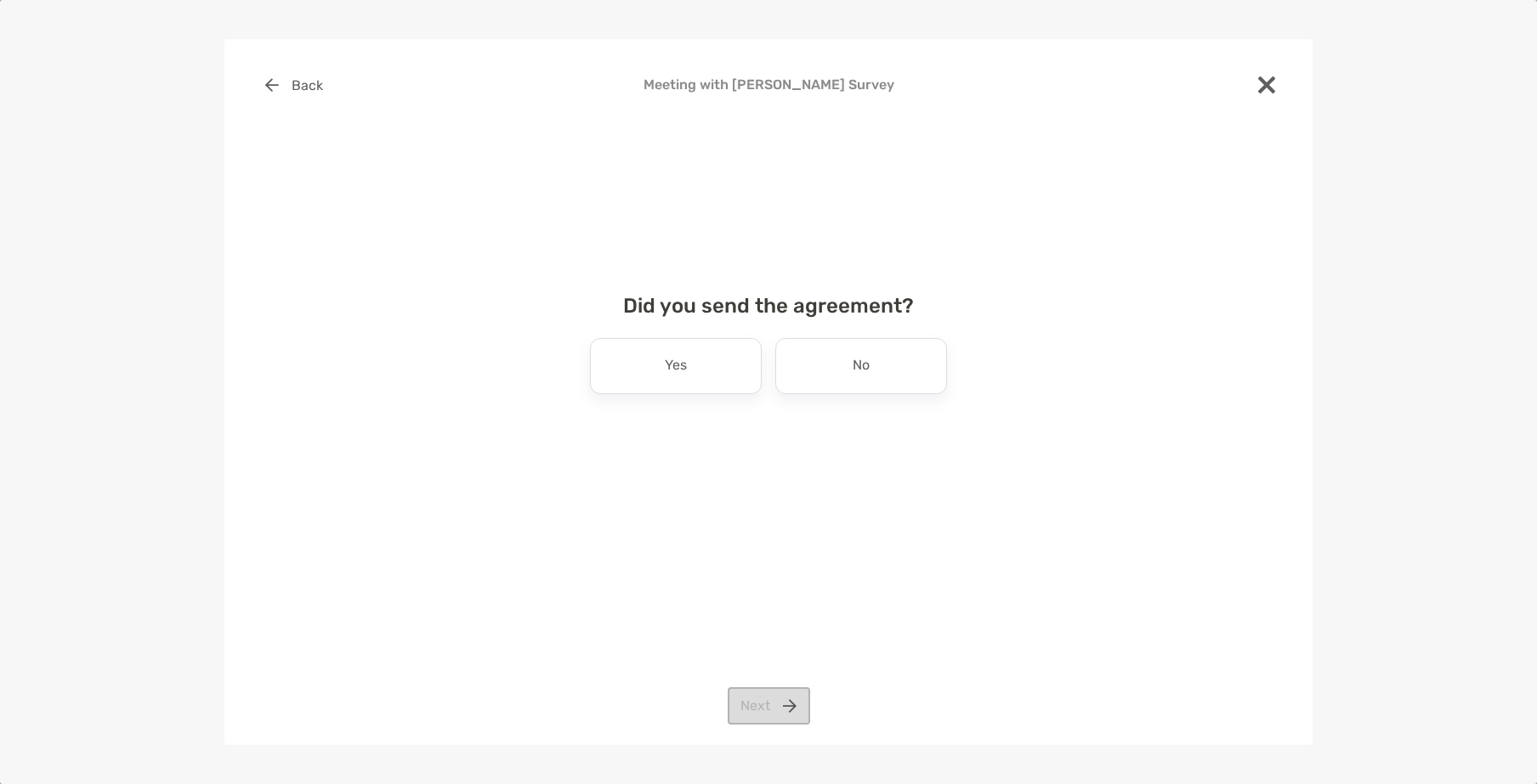
scroll to position [0, 0]
click at [902, 381] on div "No" at bounding box center [861, 366] width 171 height 56
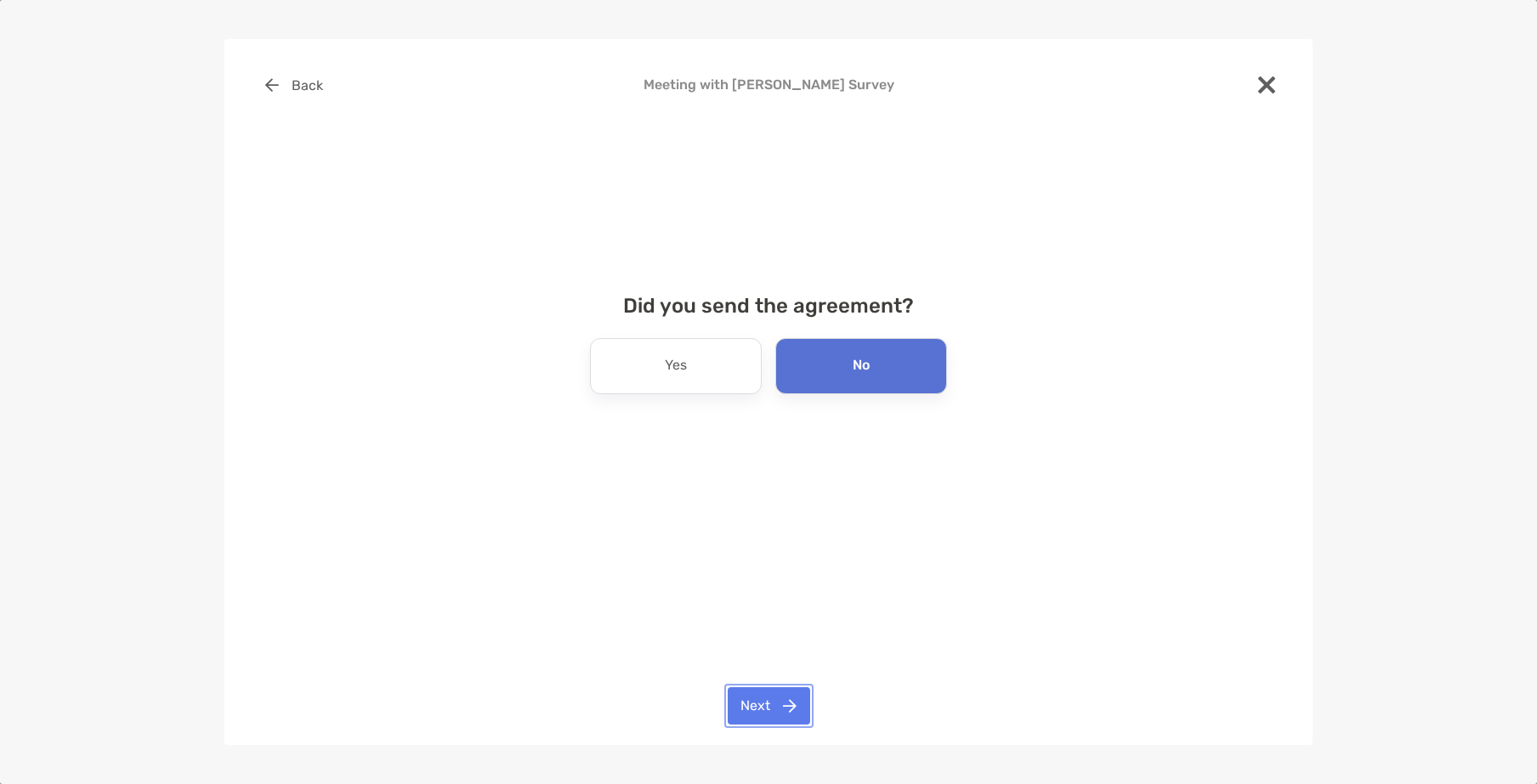
click at [787, 694] on button "Next" at bounding box center [768, 706] width 83 height 38
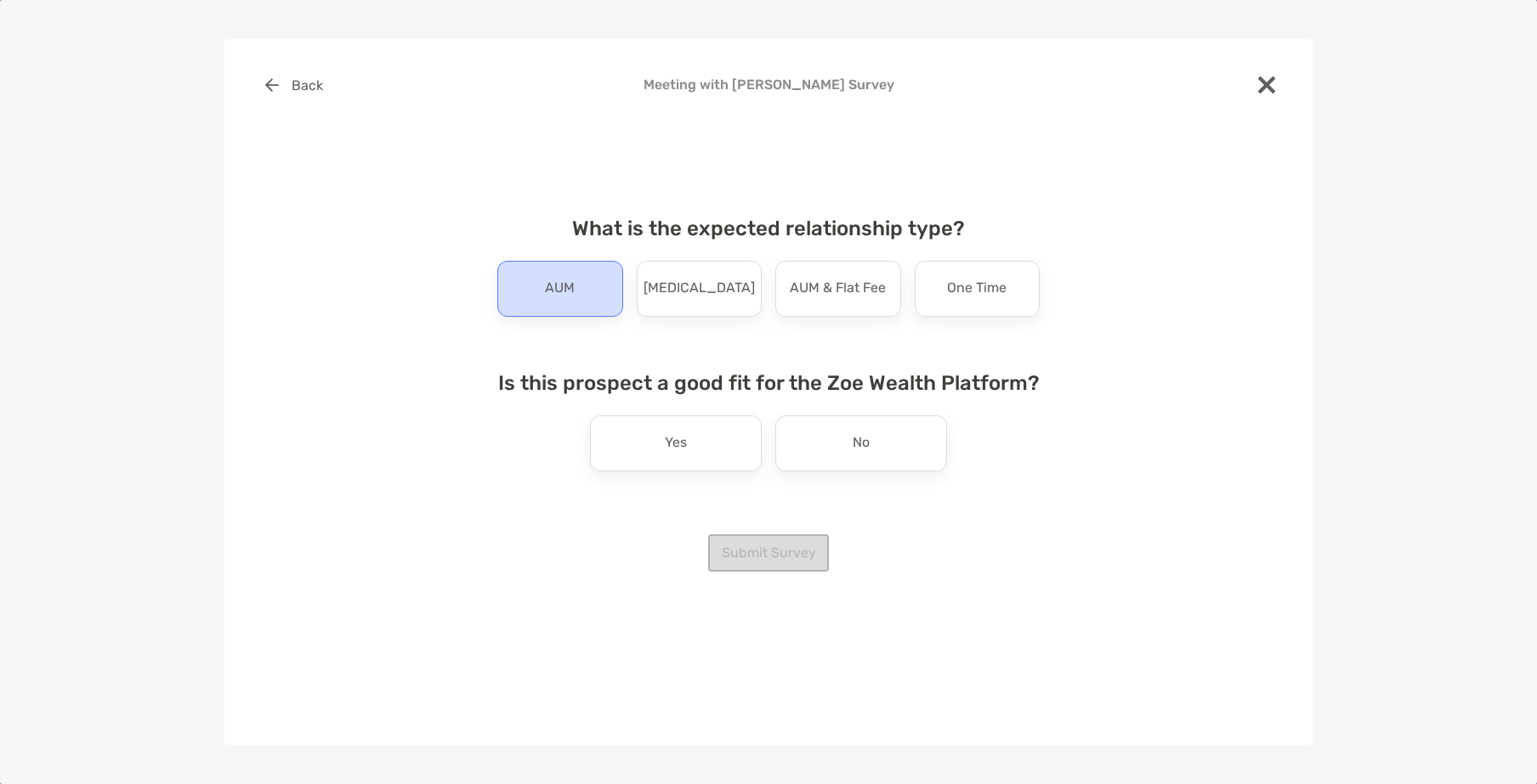
click at [552, 291] on p "AUM" at bounding box center [559, 289] width 30 height 27
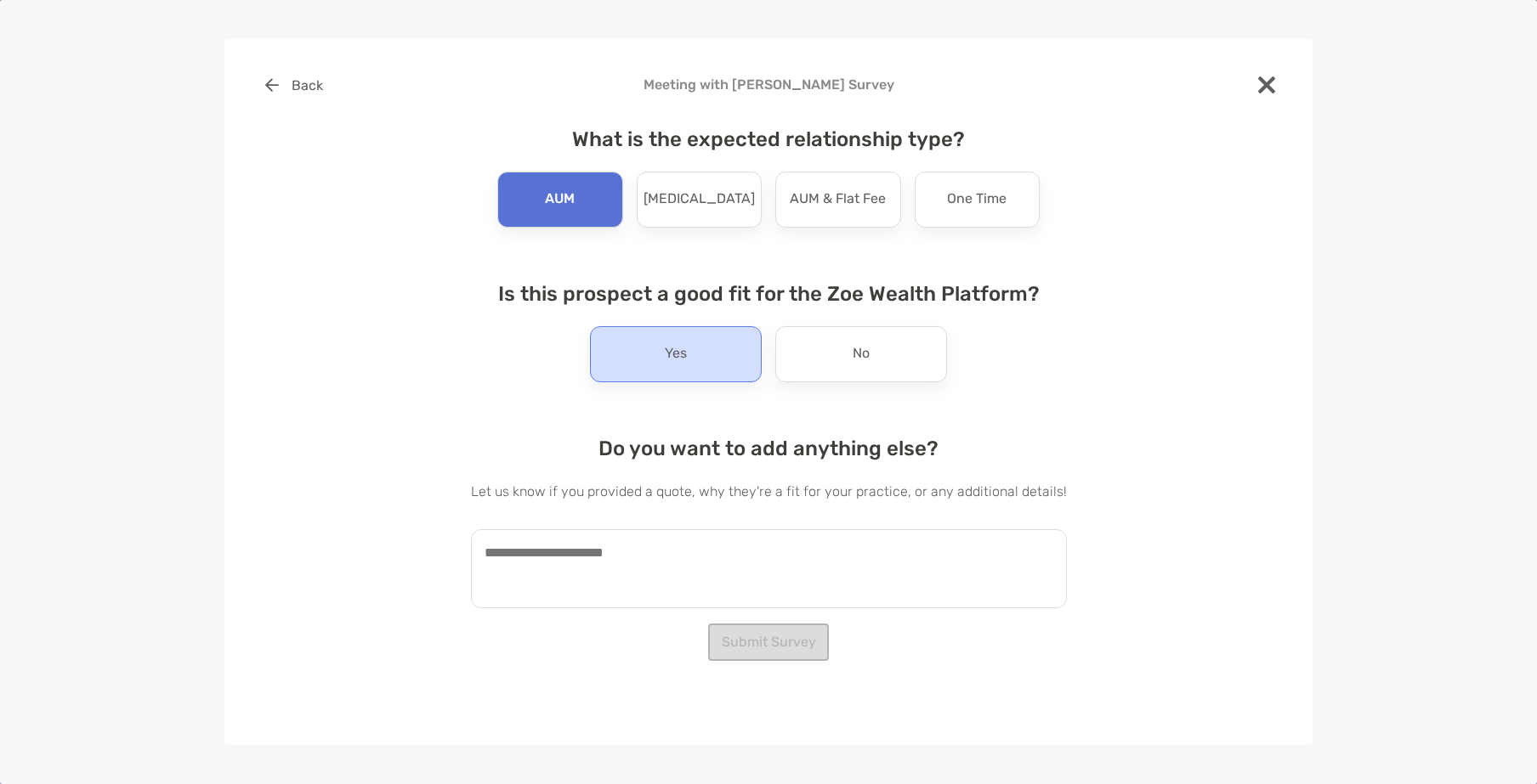
click at [700, 327] on div "Yes" at bounding box center [675, 355] width 171 height 56
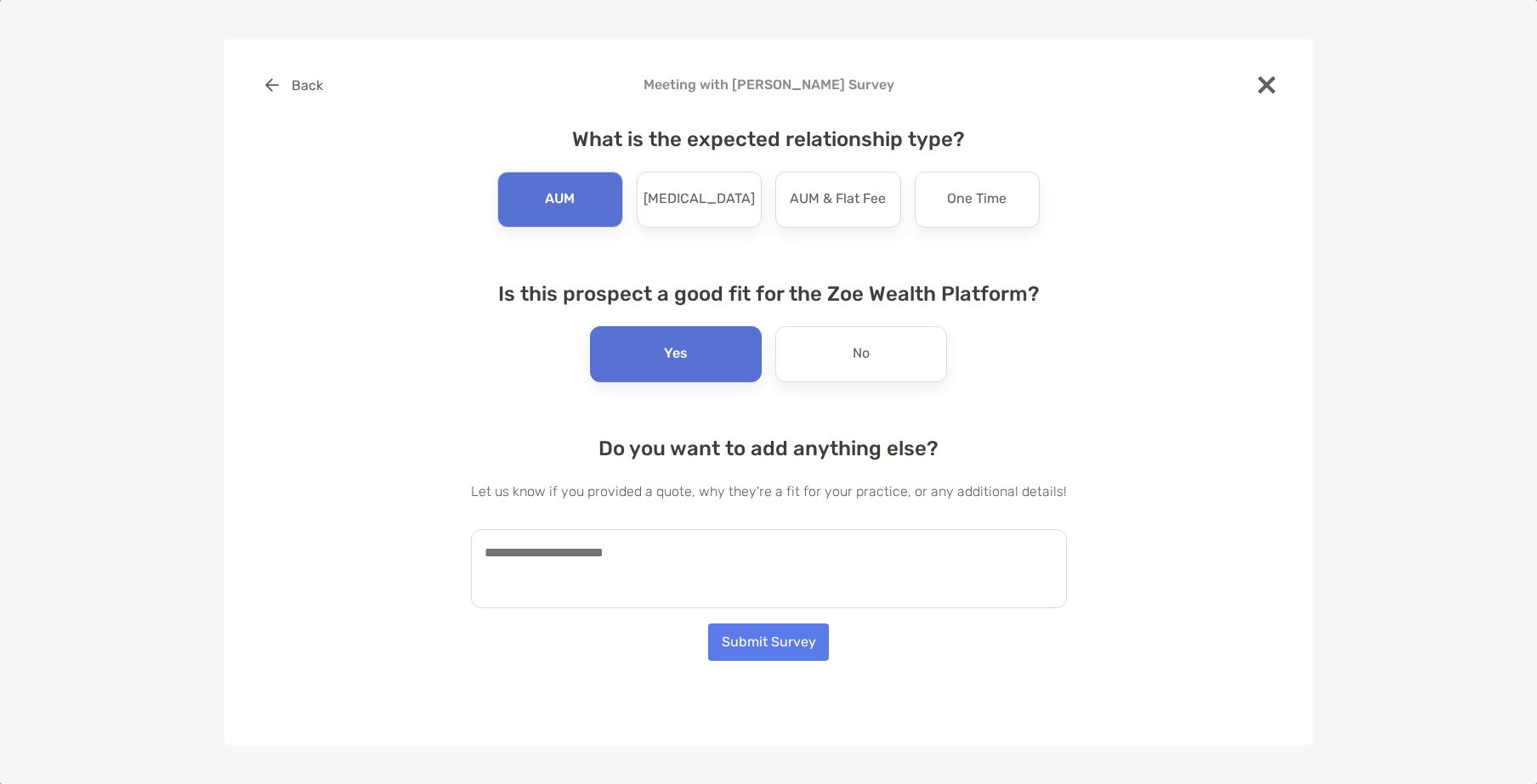
click at [682, 363] on p "Yes" at bounding box center [675, 354] width 24 height 27
click at [681, 574] on textarea at bounding box center [768, 569] width 595 height 79
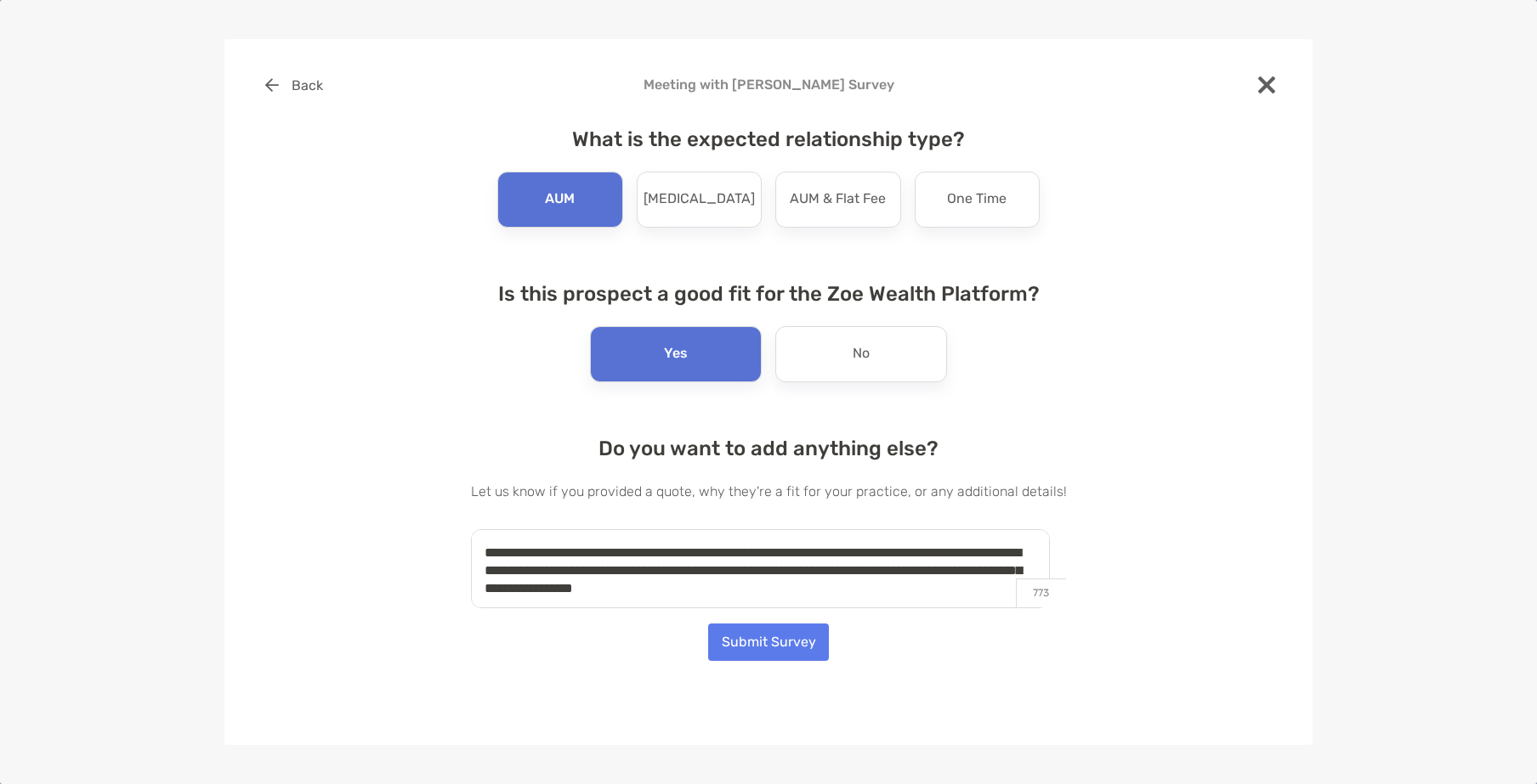
drag, startPoint x: 585, startPoint y: 554, endPoint x: 538, endPoint y: 550, distance: 47.2
click at [538, 550] on textarea "**********" at bounding box center [760, 569] width 579 height 79
click at [600, 576] on textarea "**********" at bounding box center [760, 569] width 579 height 79
click at [918, 595] on textarea "**********" at bounding box center [760, 569] width 579 height 79
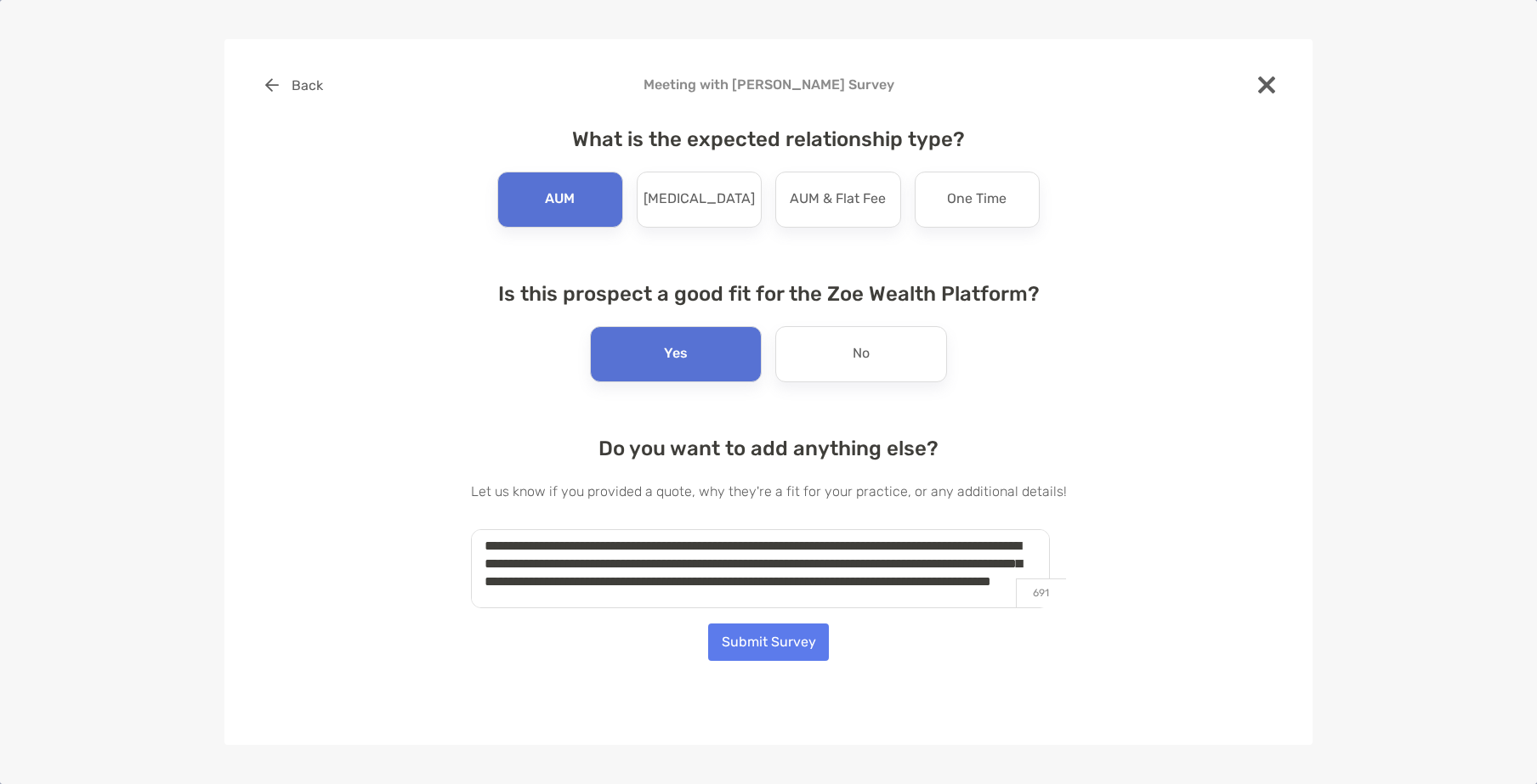
click at [916, 602] on textarea "**********" at bounding box center [760, 569] width 579 height 79
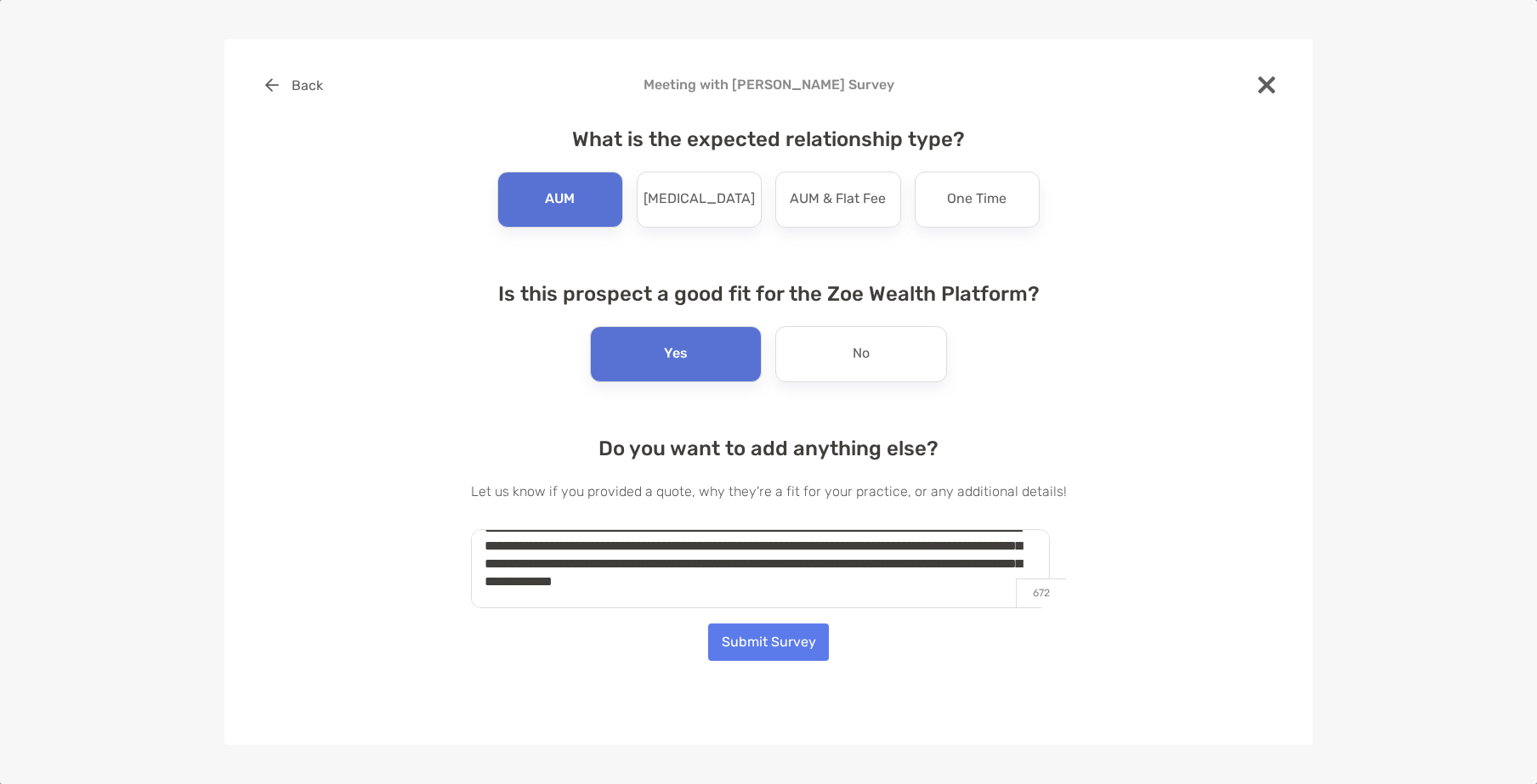
type textarea "**********"
click at [780, 647] on button "Submit Survey" at bounding box center [768, 642] width 120 height 38
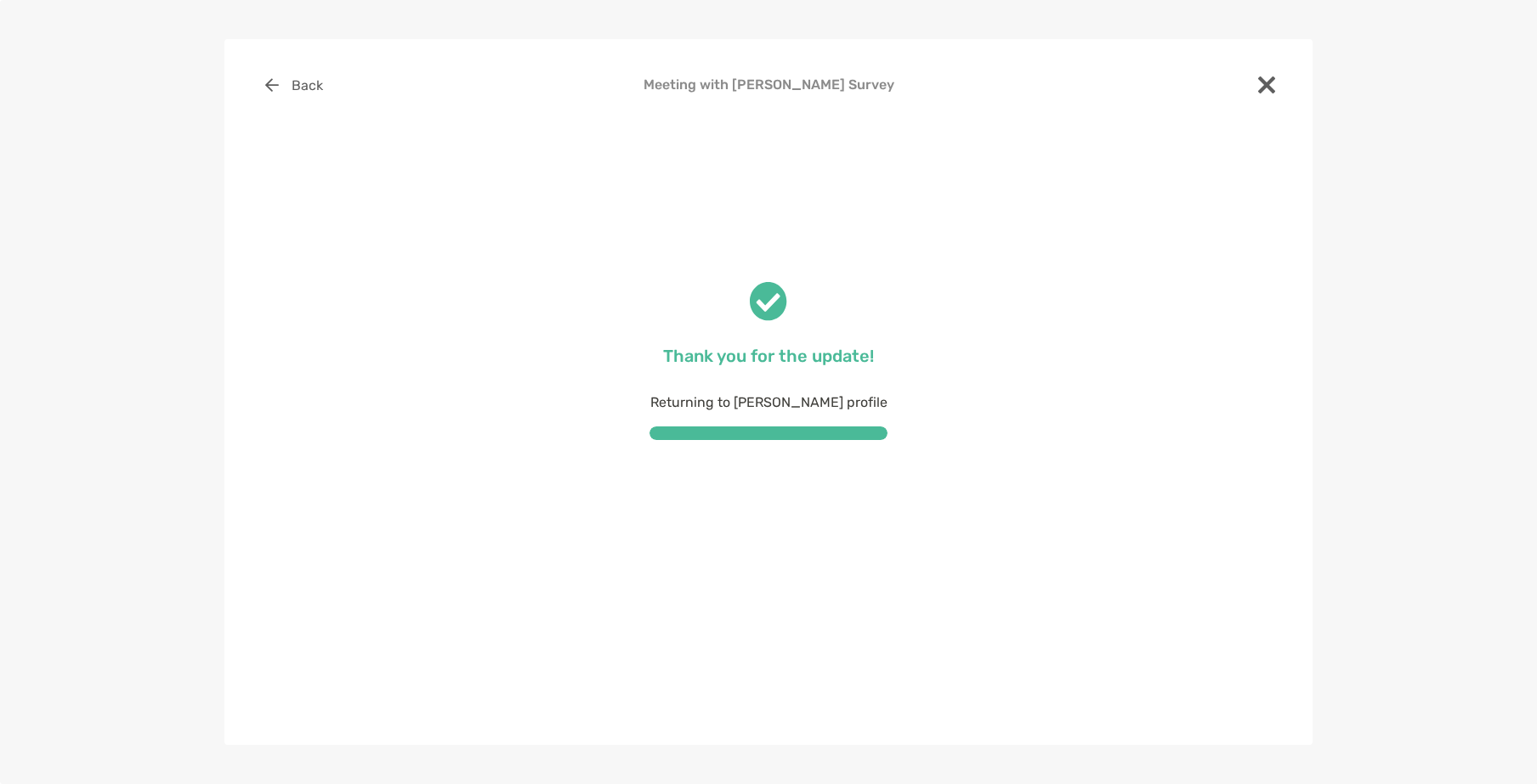
click at [392, 103] on link "Upload Documents" at bounding box center [301, 121] width 181 height 37
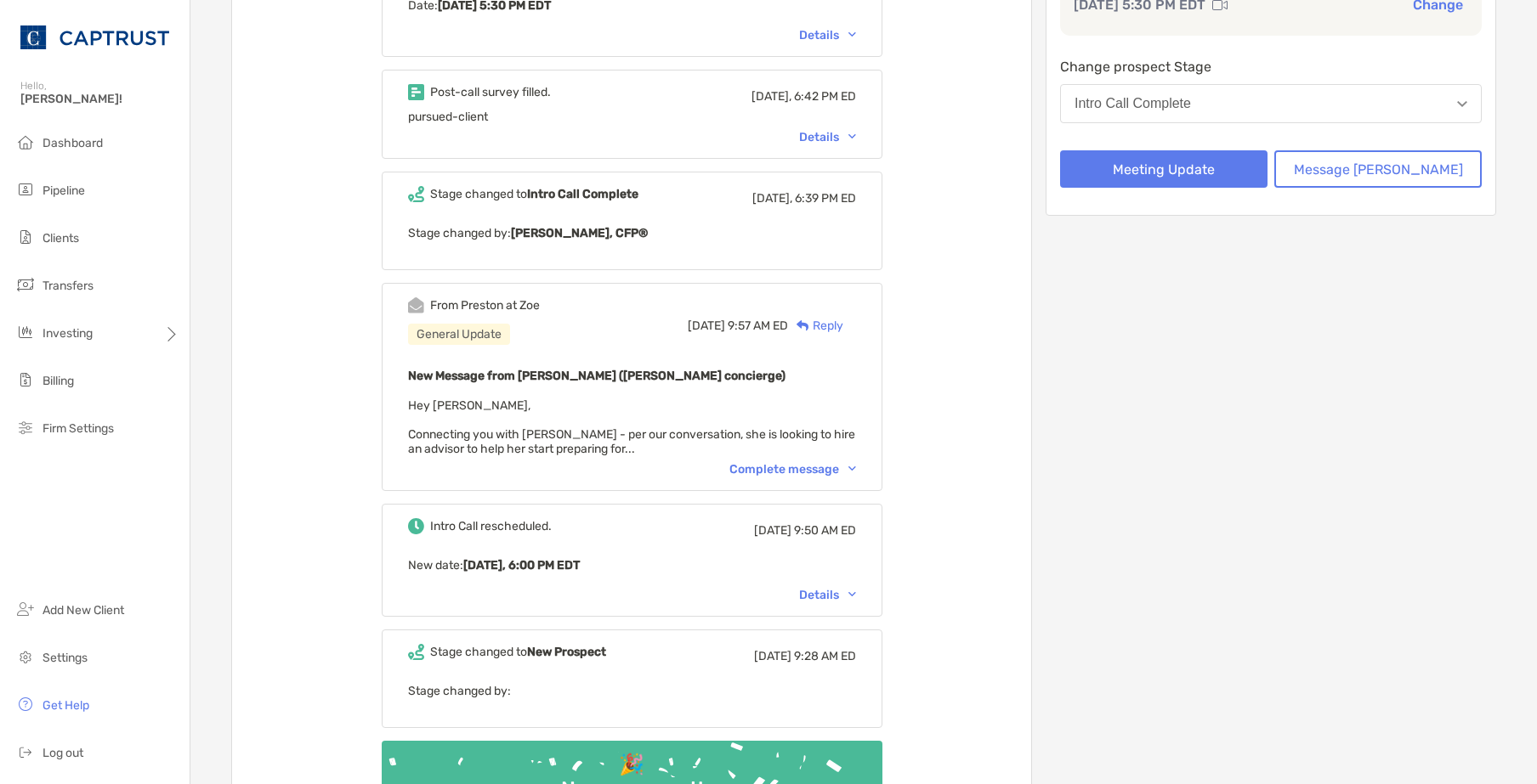
scroll to position [0, 0]
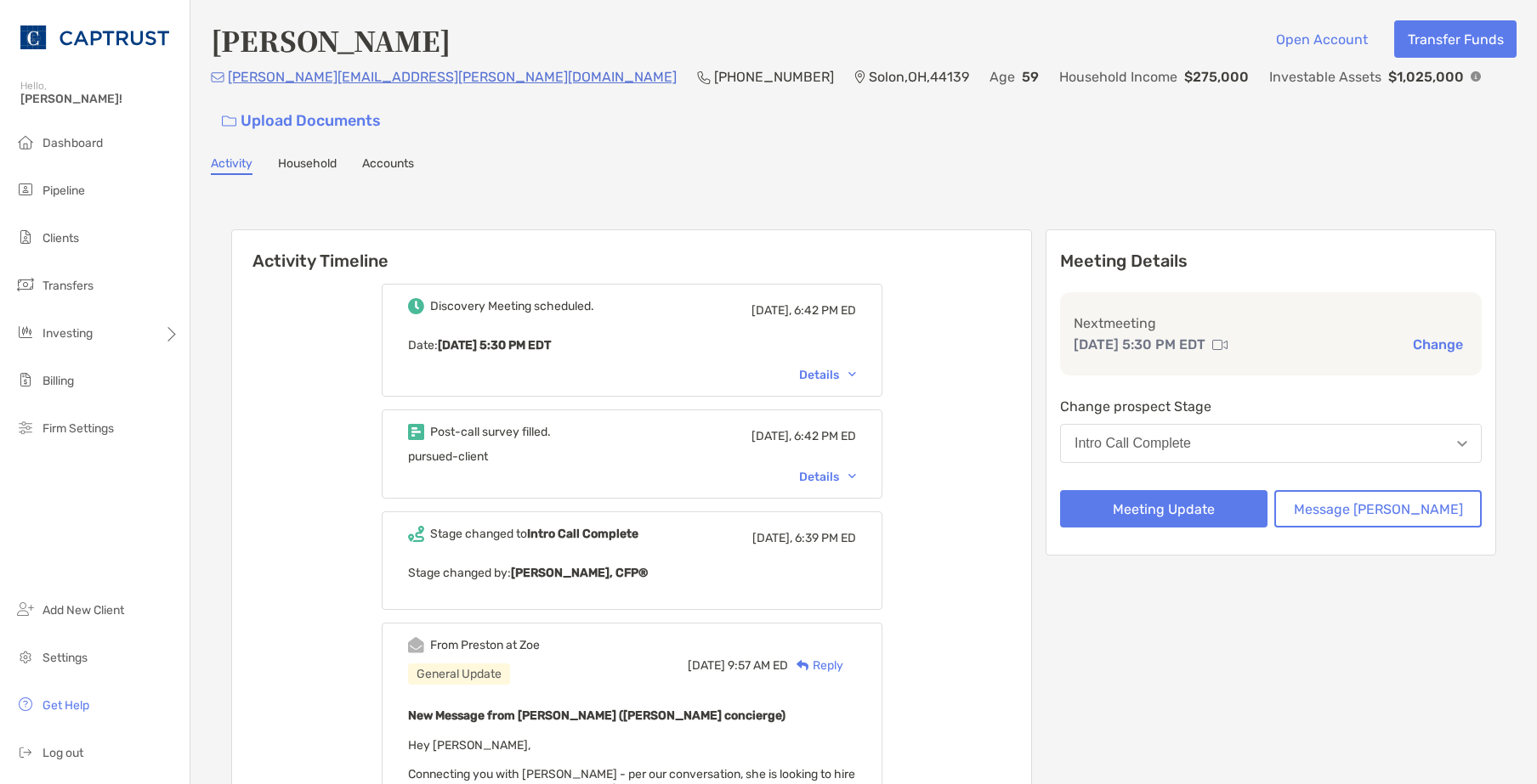
click at [855, 470] on div "Details" at bounding box center [827, 477] width 57 height 14
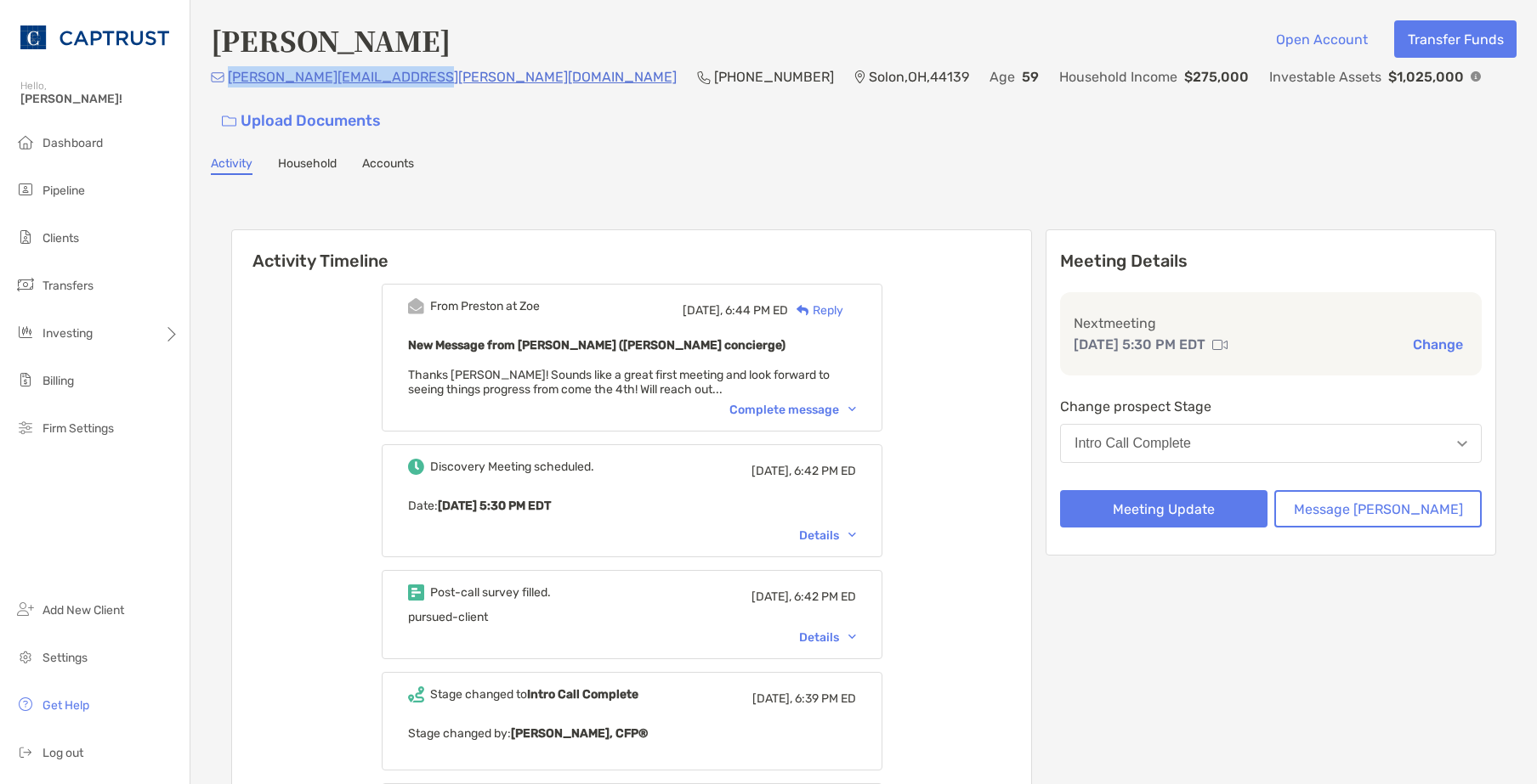
drag, startPoint x: 0, startPoint y: 0, endPoint x: 234, endPoint y: 90, distance: 250.7
click at [233, 90] on div "[PERSON_NAME][EMAIL_ADDRESS][PERSON_NAME][DOMAIN_NAME] [PHONE_NUMBER] [GEOGRAPH…" at bounding box center [863, 102] width 1305 height 73
copy p "[PERSON_NAME][EMAIL_ADDRESS][PERSON_NAME][DOMAIN_NAME]"
